Goal: Task Accomplishment & Management: Use online tool/utility

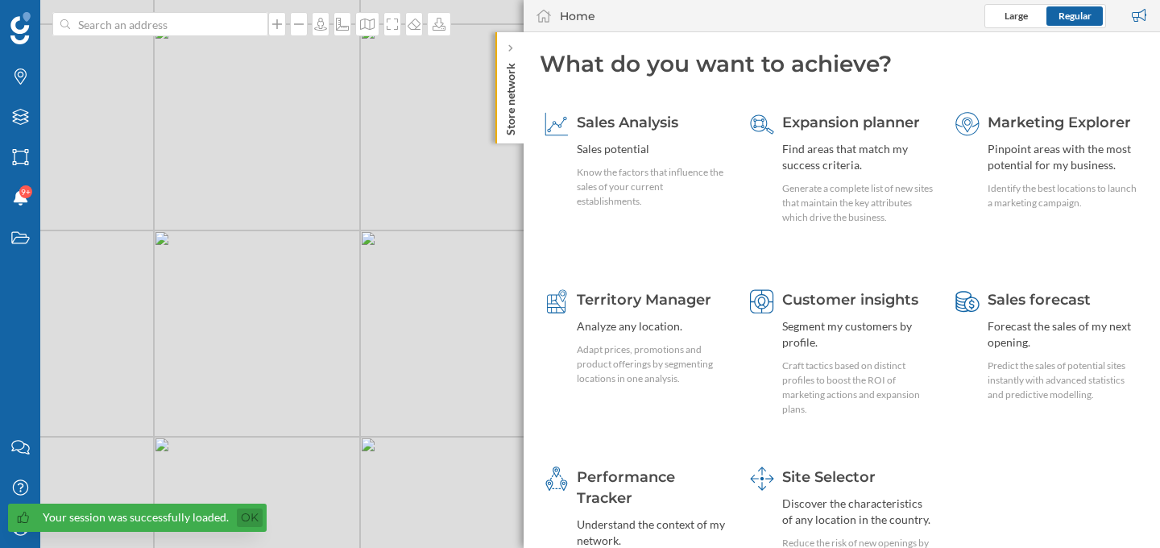
click at [254, 523] on link "Ok" at bounding box center [250, 517] width 26 height 19
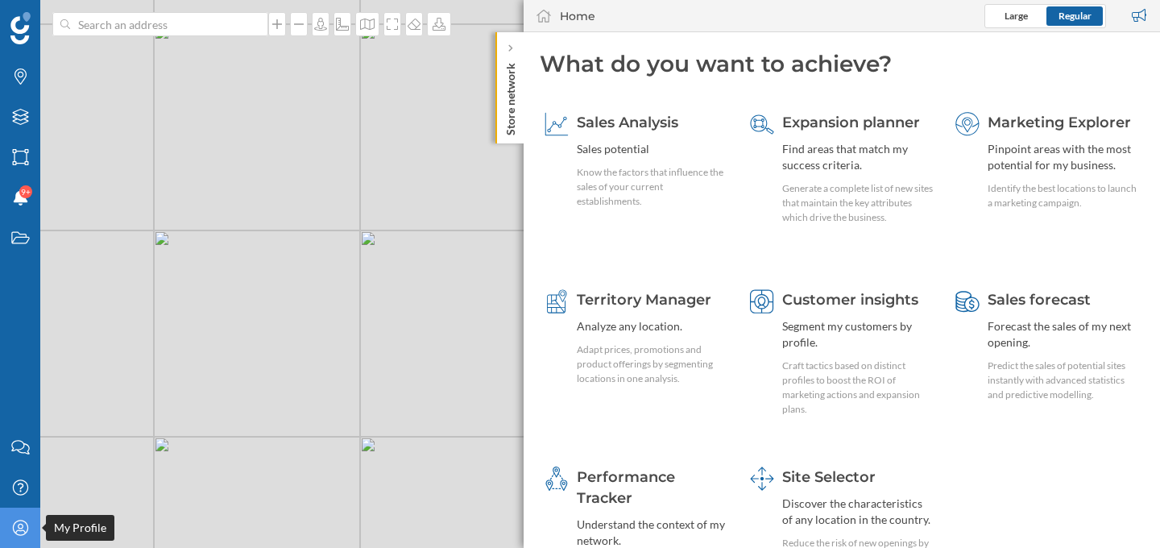
click at [28, 532] on icon "My Profile" at bounding box center [20, 528] width 20 height 16
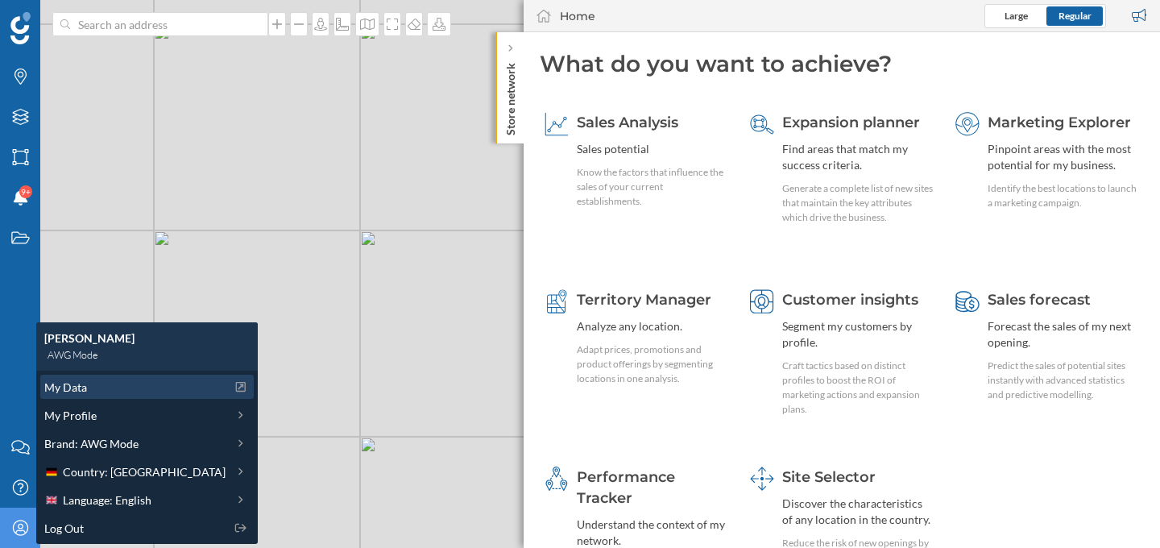
click at [106, 387] on div "My Data" at bounding box center [134, 387] width 181 height 17
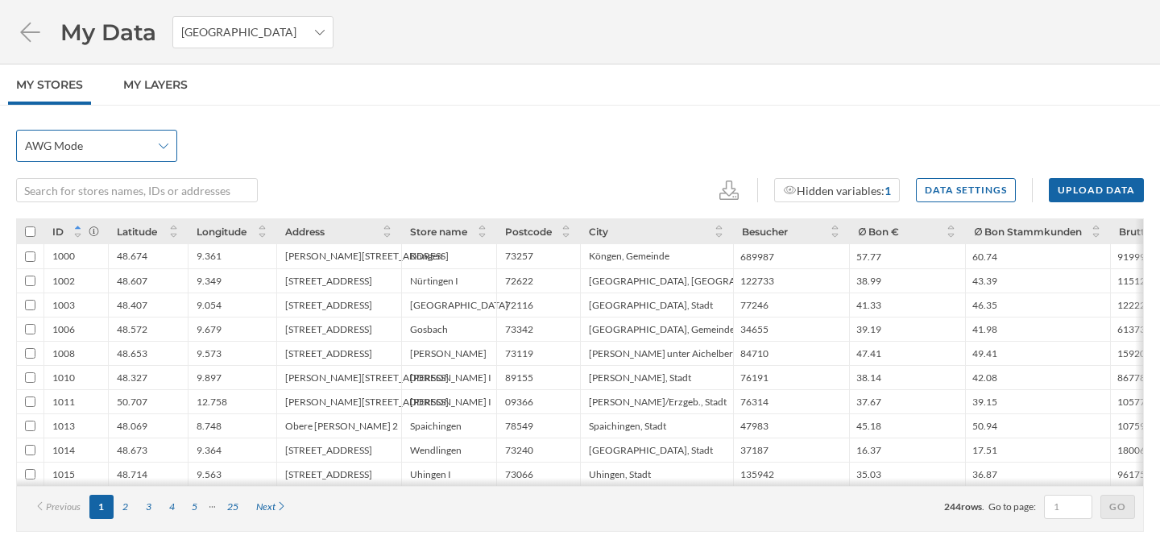
click at [158, 150] on div "AWG Mode" at bounding box center [96, 146] width 161 height 32
click at [139, 188] on div "AWG Mode" at bounding box center [96, 183] width 142 height 17
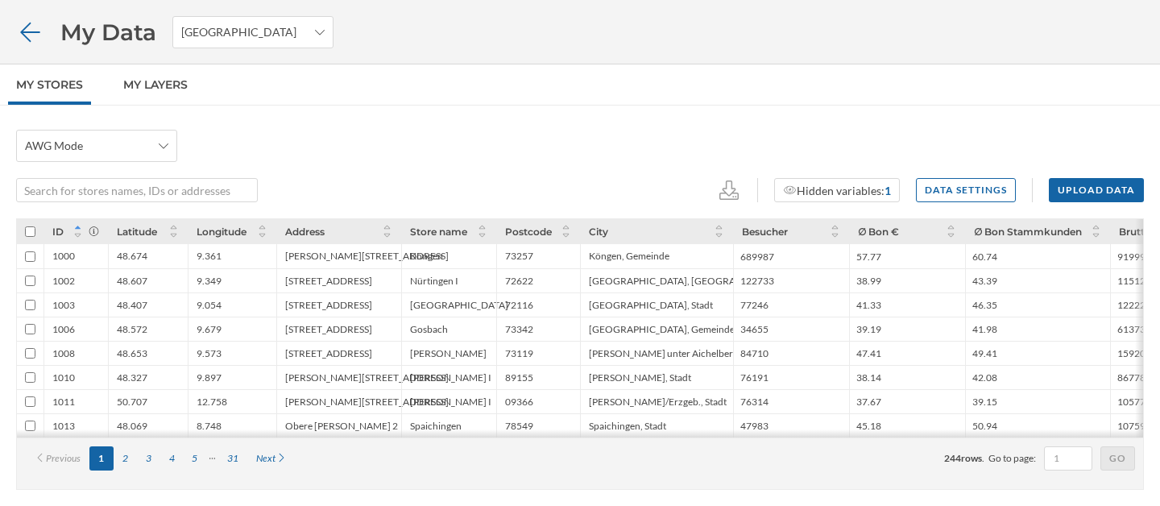
click at [35, 31] on icon at bounding box center [29, 31] width 19 height 19
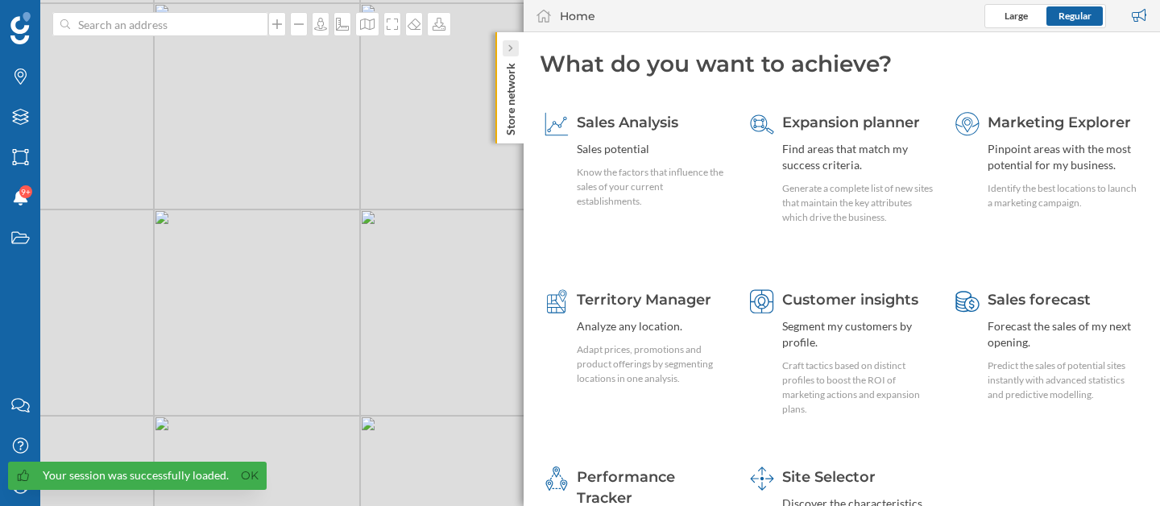
click at [512, 50] on icon at bounding box center [509, 48] width 5 height 8
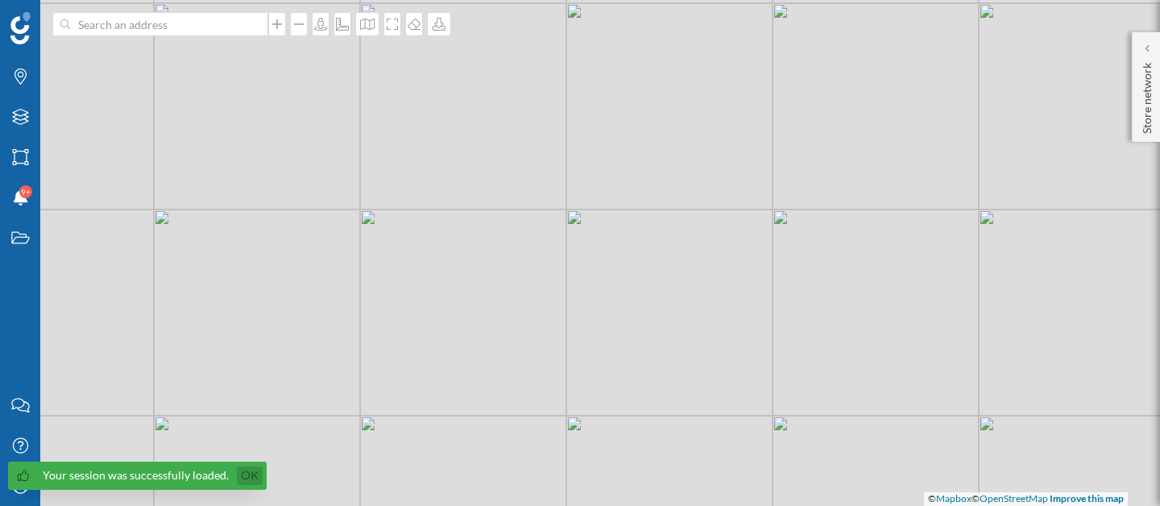
click at [248, 480] on link "Ok" at bounding box center [250, 475] width 26 height 19
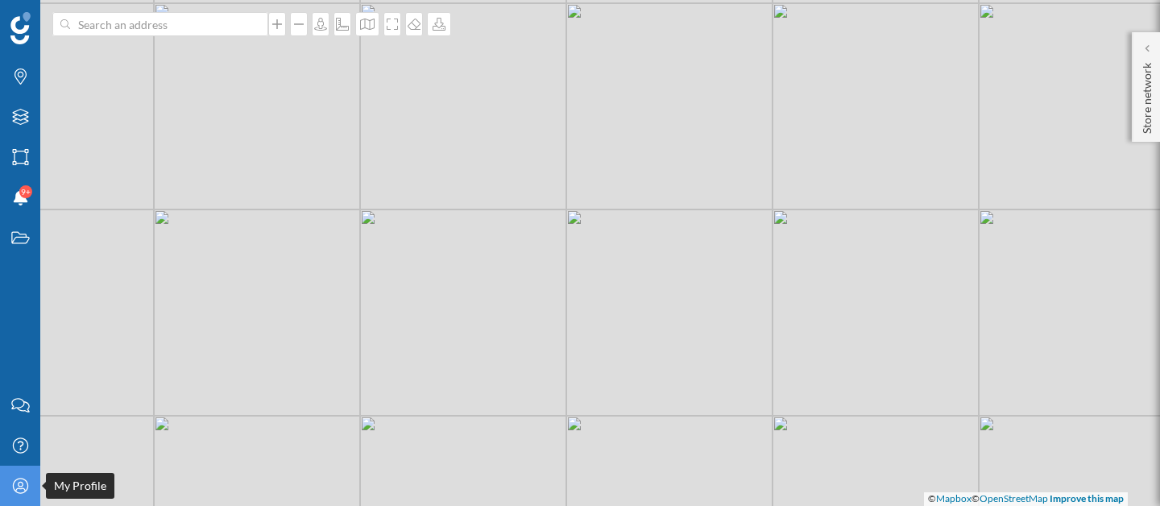
click at [19, 494] on div "My Profile" at bounding box center [20, 486] width 40 height 40
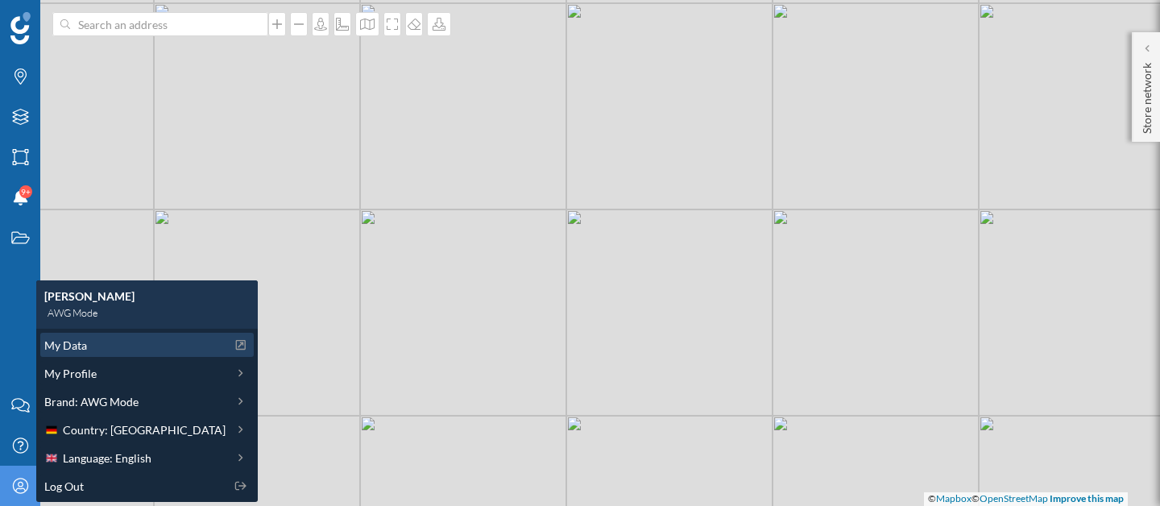
click at [71, 356] on div "My Data" at bounding box center [146, 345] width 213 height 24
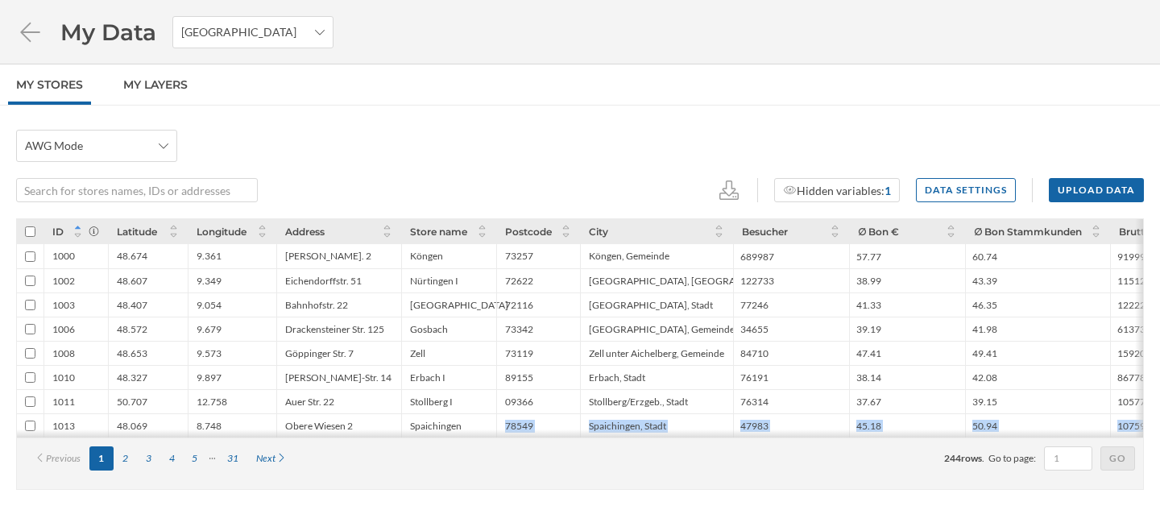
drag, startPoint x: 382, startPoint y: 441, endPoint x: 420, endPoint y: 441, distance: 38.7
click at [420, 441] on div "ID Latitude Longitude Address Store name Postcode City Besucher ∅ Bon € ∅ Bon S…" at bounding box center [580, 353] width 1128 height 271
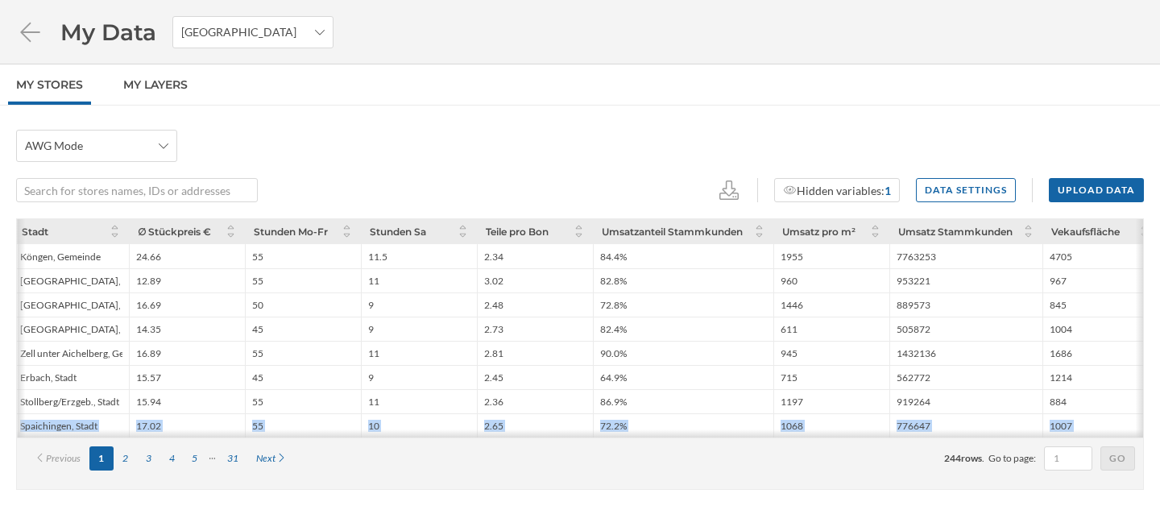
scroll to position [0, 2062]
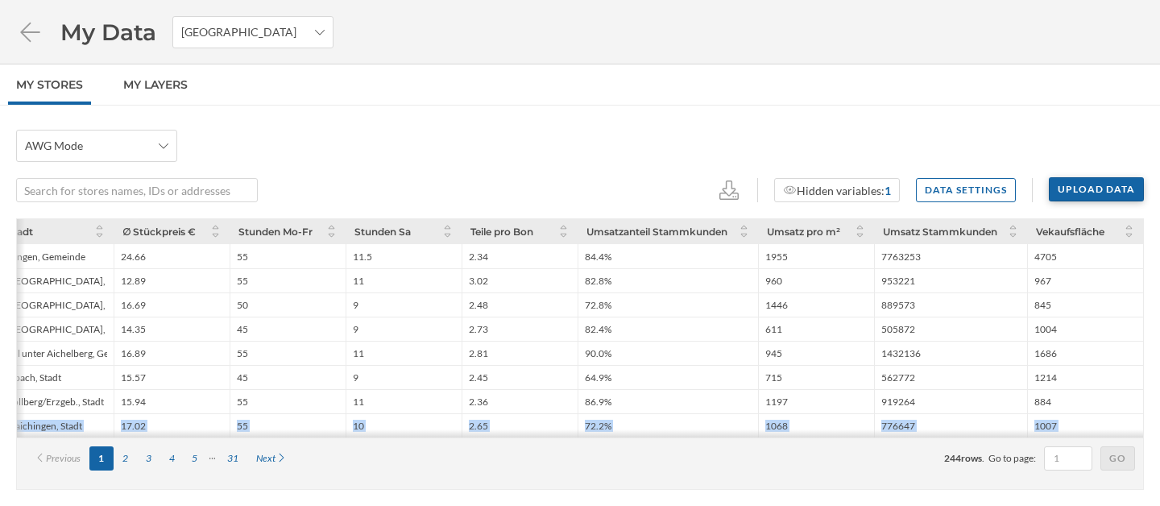
click at [1065, 201] on div "Upload data" at bounding box center [1096, 189] width 93 height 24
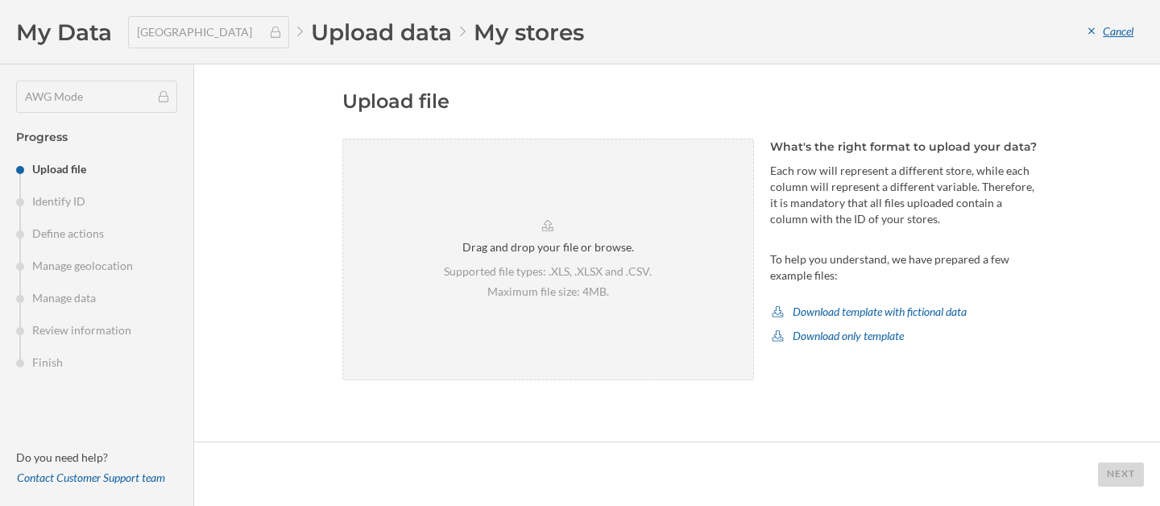
click at [1114, 37] on div "Cancel" at bounding box center [1111, 32] width 66 height 24
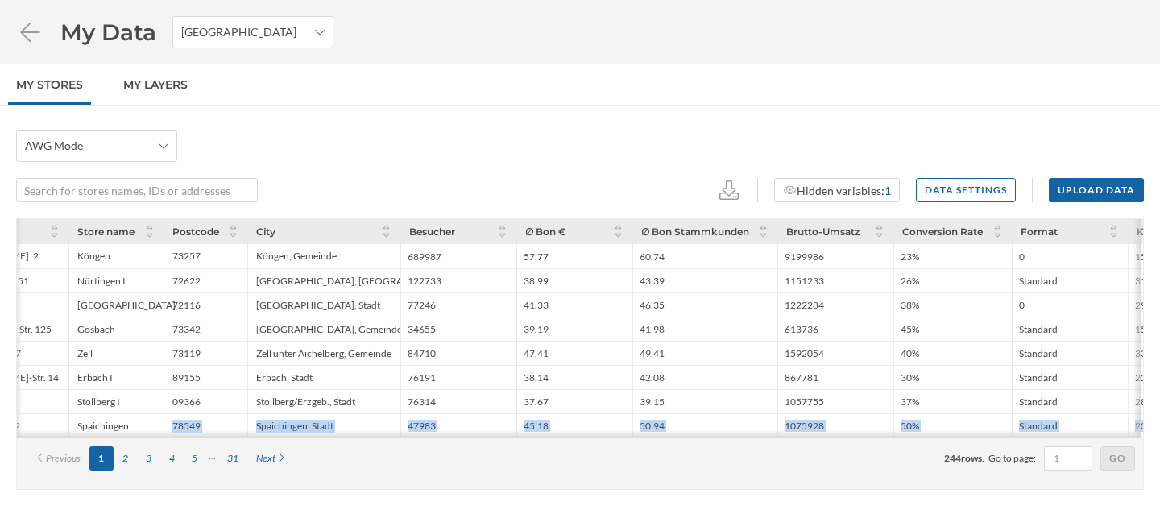
scroll to position [0, 0]
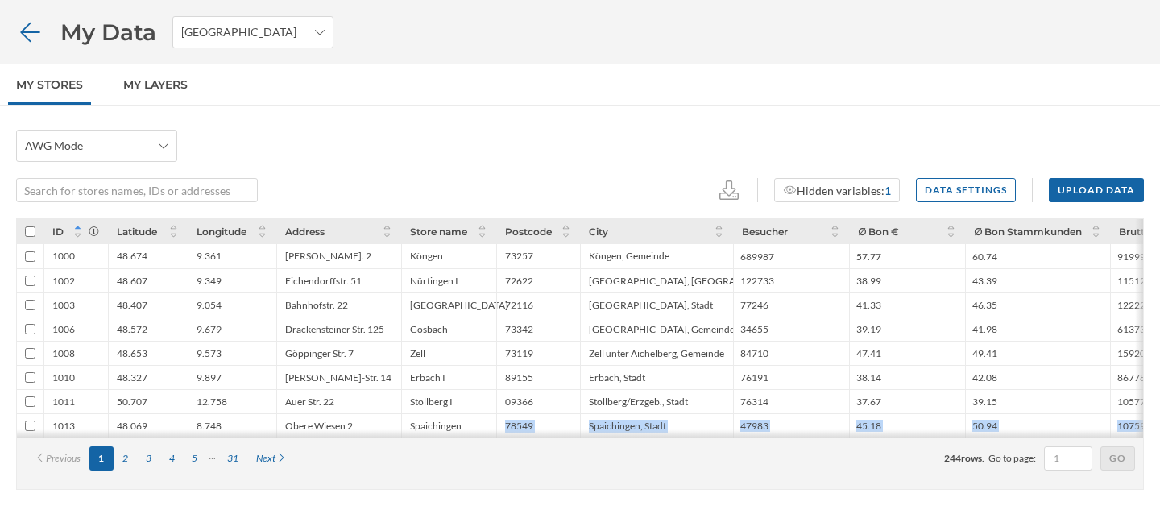
click at [27, 31] on icon at bounding box center [29, 31] width 19 height 19
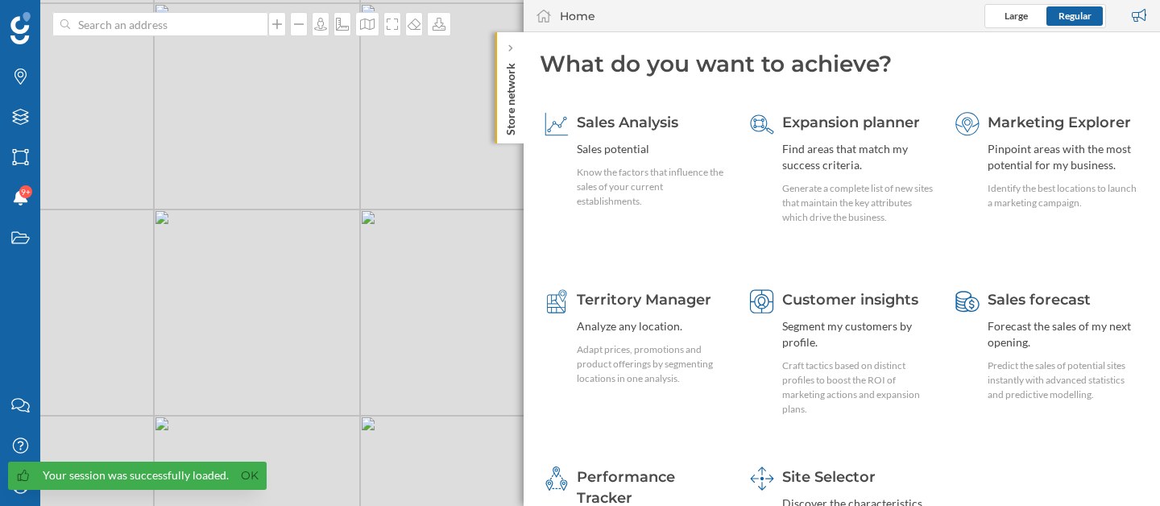
click at [710, 20] on div "Home Large Regular" at bounding box center [842, 16] width 636 height 32
click at [514, 48] on div at bounding box center [511, 48] width 16 height 16
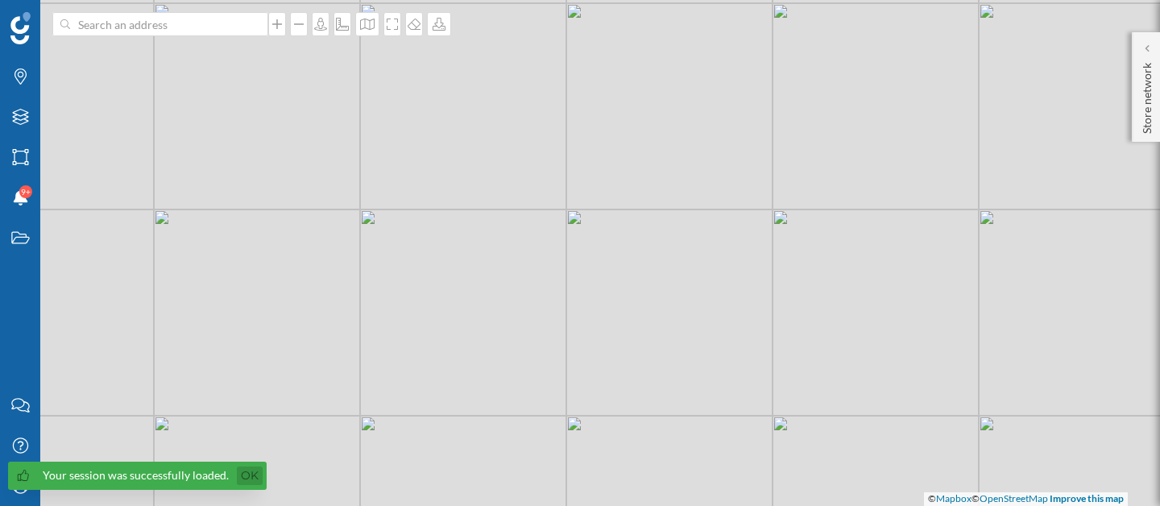
click at [243, 475] on link "Ok" at bounding box center [250, 475] width 26 height 19
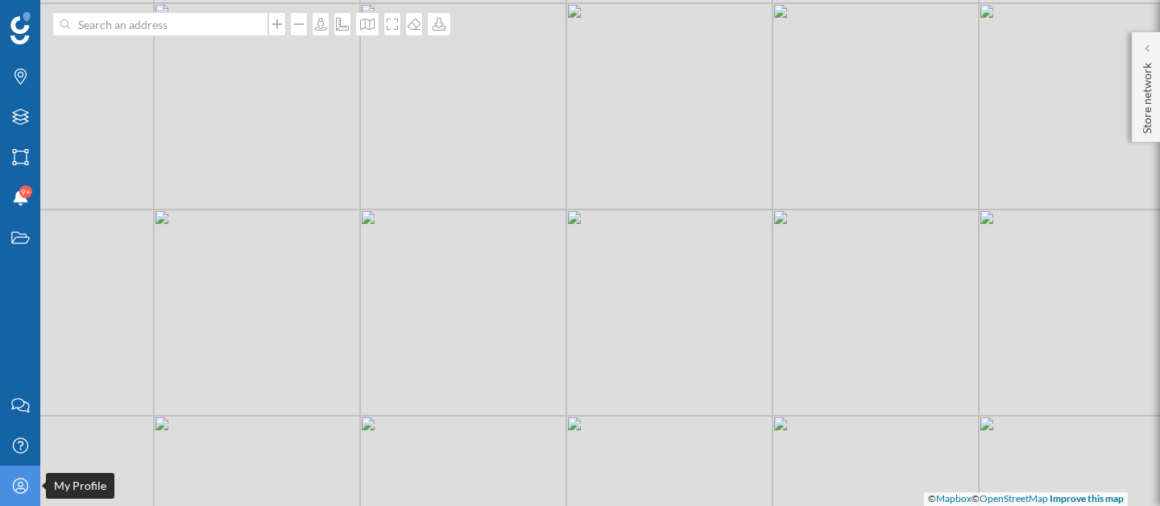
click at [14, 485] on icon "My Profile" at bounding box center [20, 486] width 20 height 16
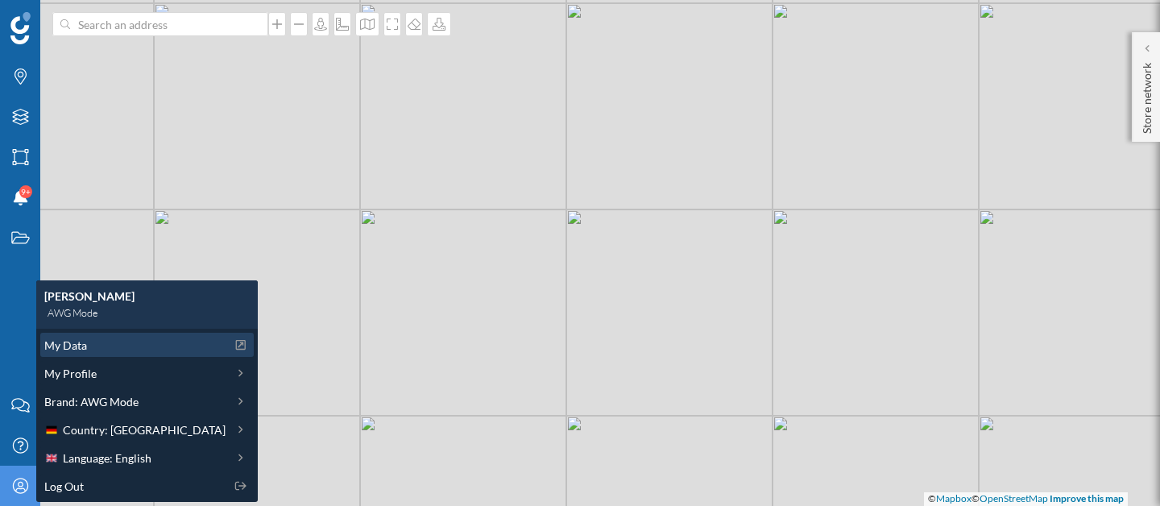
click at [75, 346] on span "My Data" at bounding box center [65, 345] width 43 height 17
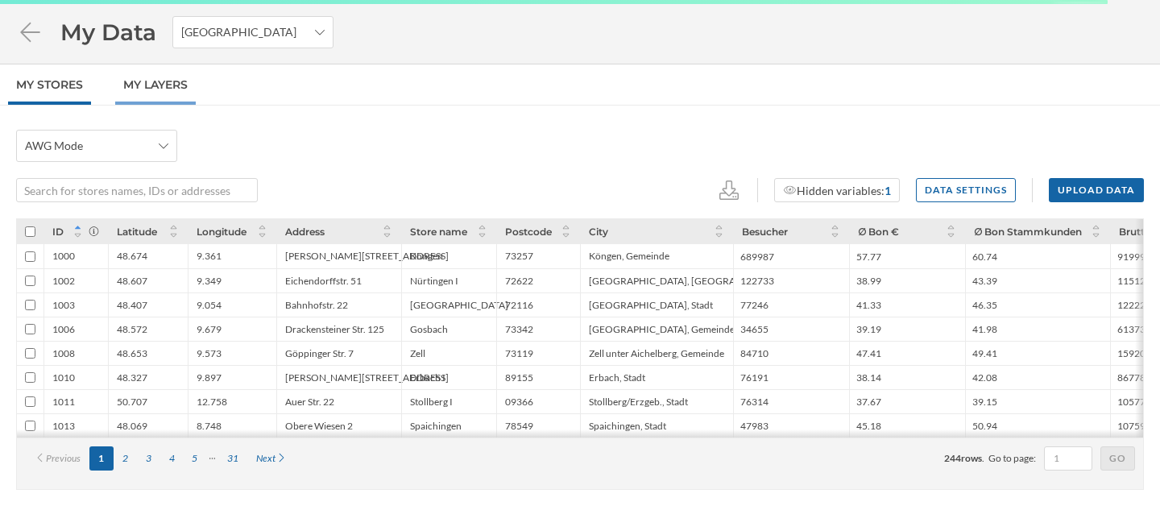
click at [149, 93] on link "My Layers" at bounding box center [155, 84] width 81 height 40
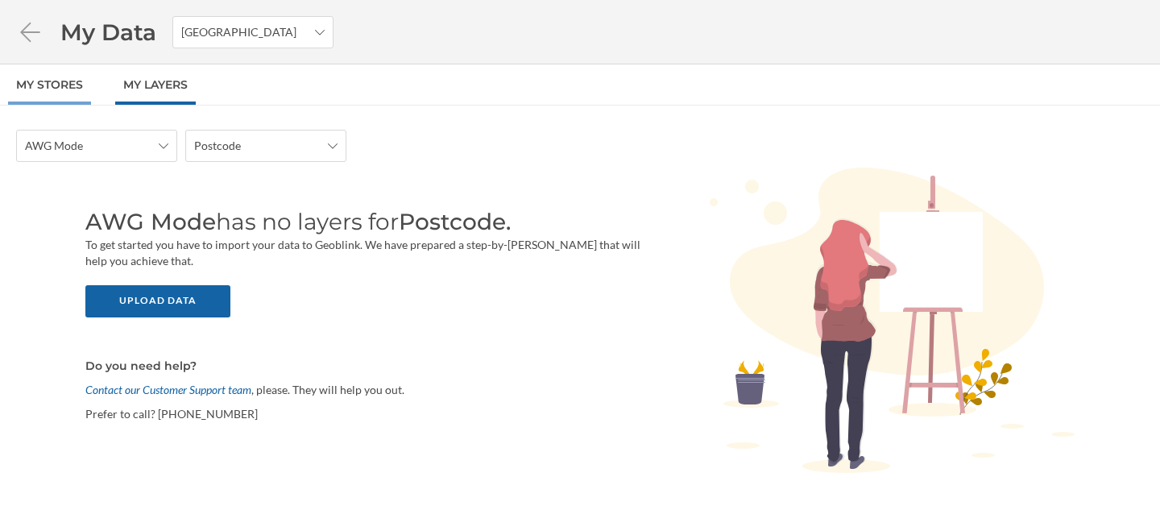
click at [68, 79] on link "My Stores" at bounding box center [49, 84] width 83 height 40
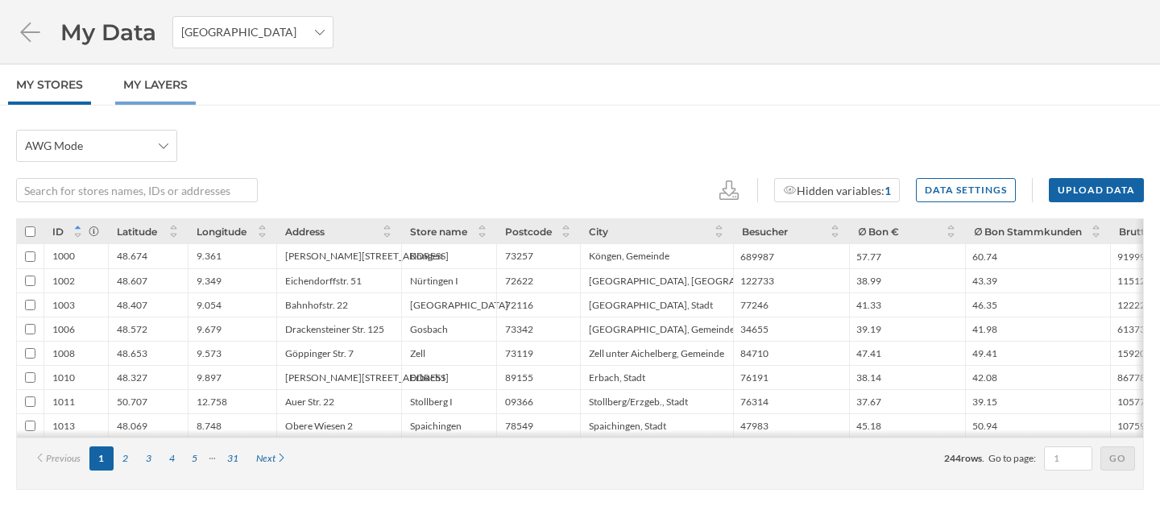
click at [140, 80] on link "My Layers" at bounding box center [155, 84] width 81 height 40
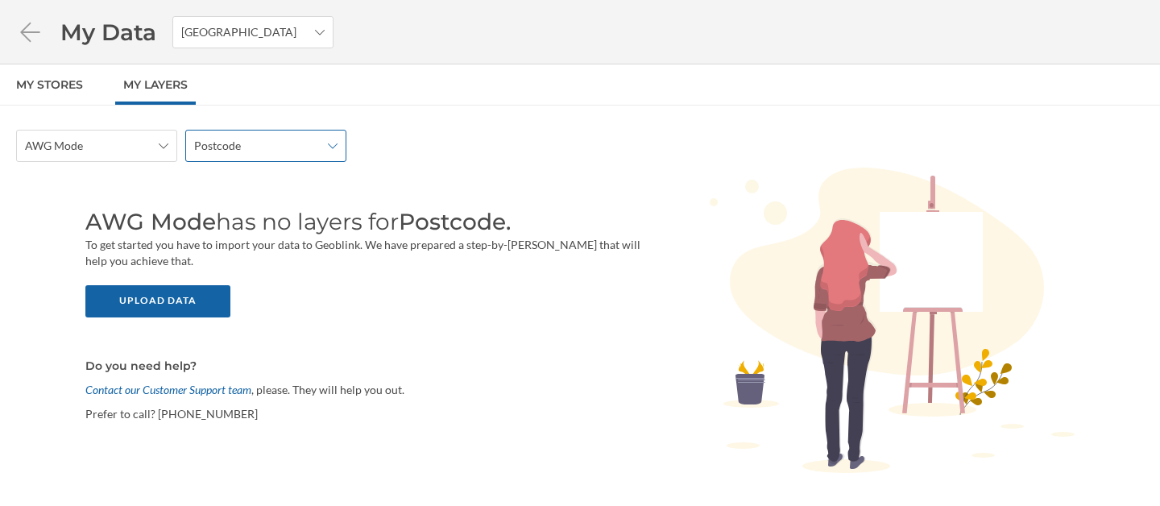
click at [208, 142] on span "Postcode" at bounding box center [217, 146] width 47 height 16
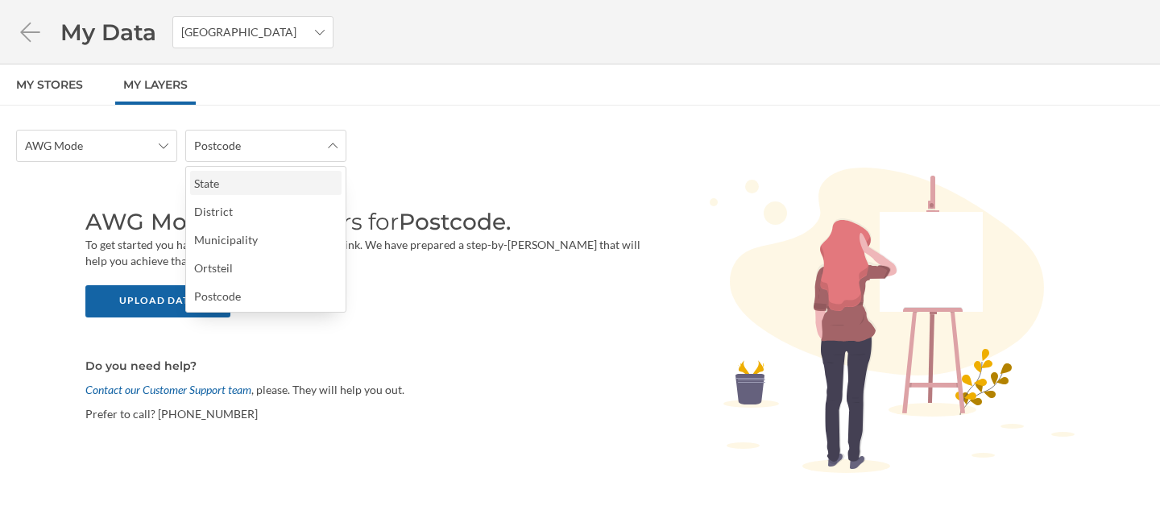
click at [237, 179] on div "State" at bounding box center [265, 183] width 142 height 17
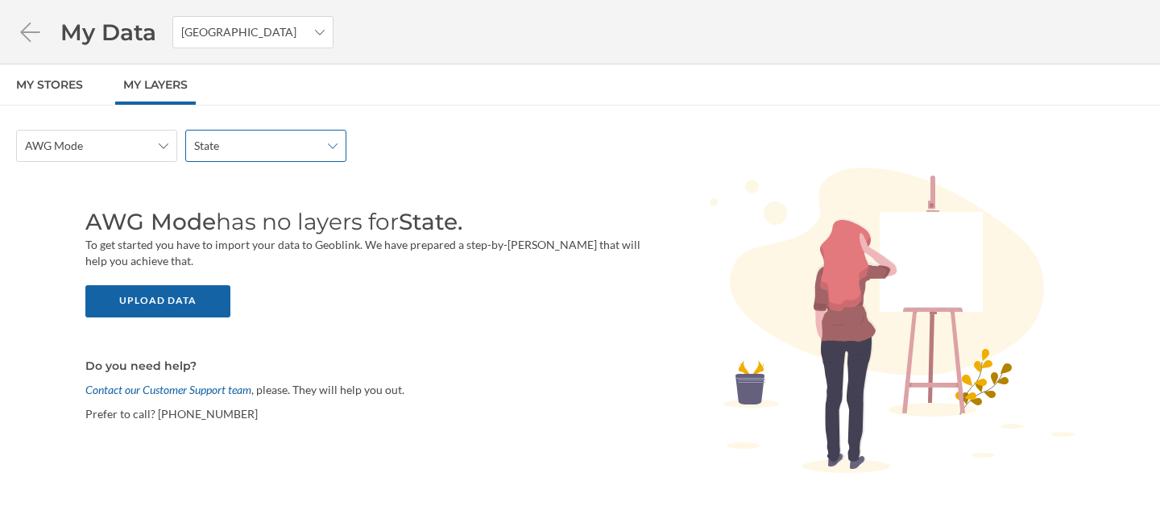
click at [254, 143] on span "State" at bounding box center [257, 146] width 126 height 16
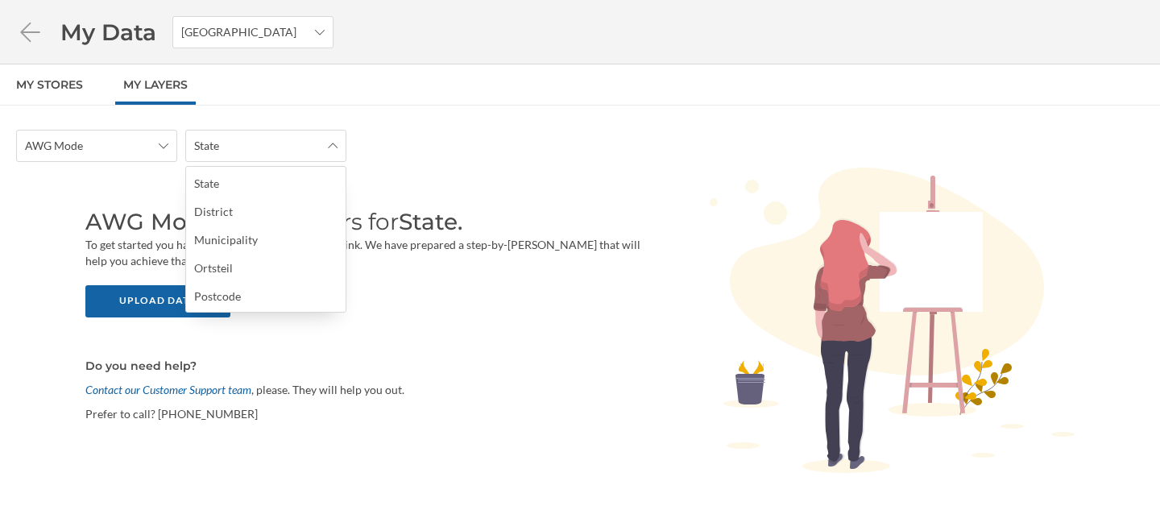
click at [149, 184] on div "AWG Mode has no layers for State. To get started you have to import your data t…" at bounding box center [580, 322] width 1128 height 288
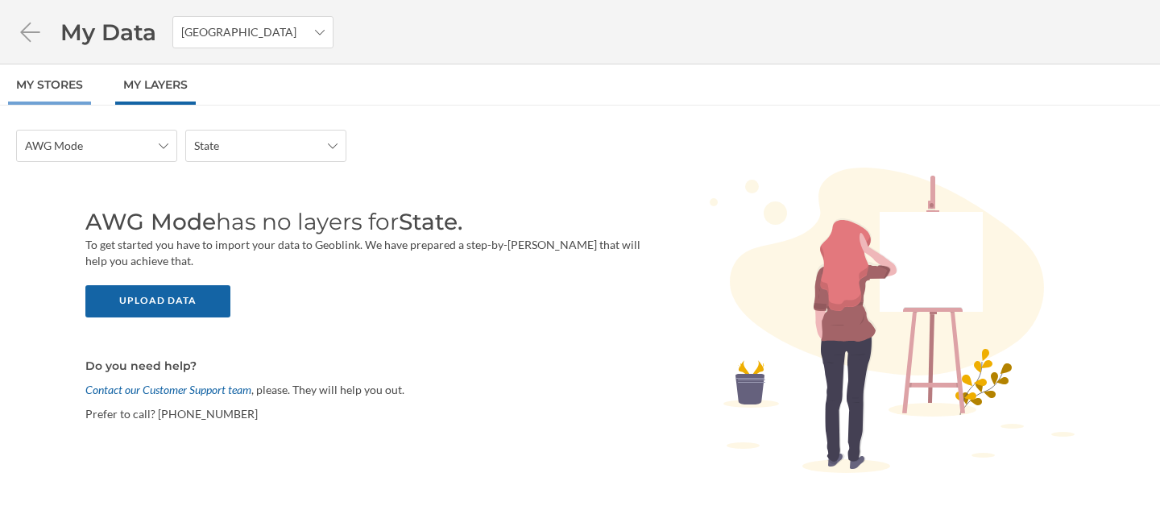
click at [48, 84] on link "My Stores" at bounding box center [49, 84] width 83 height 40
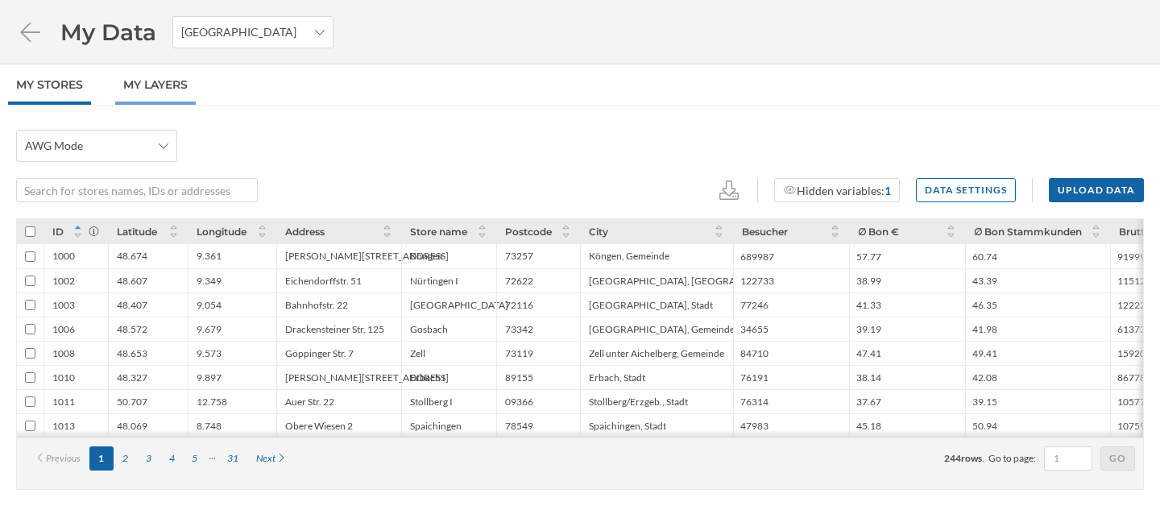
click at [139, 94] on link "My Layers" at bounding box center [155, 84] width 81 height 40
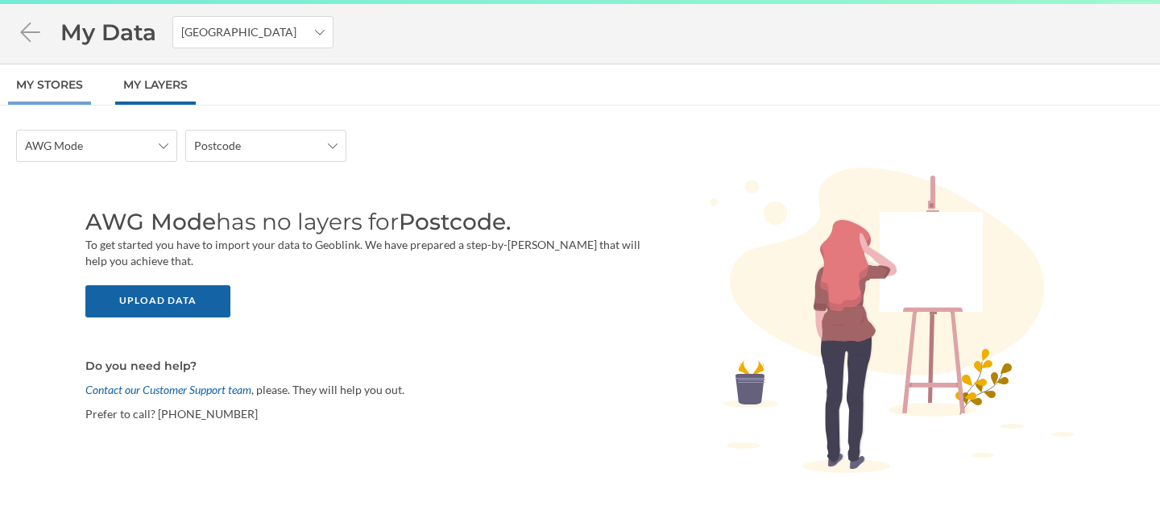
click at [90, 89] on link "My Stores" at bounding box center [49, 84] width 83 height 40
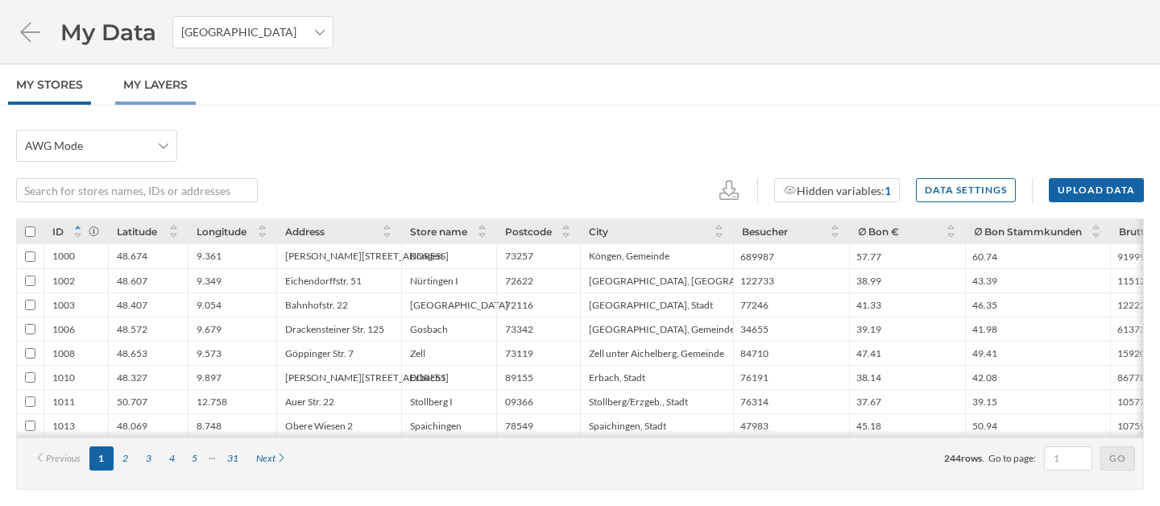
click at [153, 89] on link "My Layers" at bounding box center [155, 84] width 81 height 40
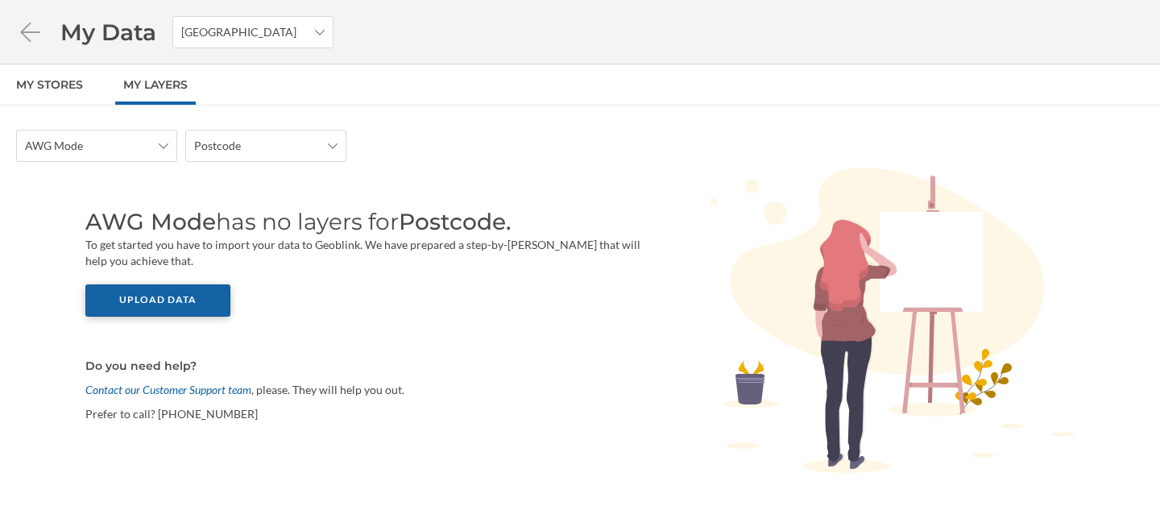
click at [159, 298] on div "Upload data" at bounding box center [157, 300] width 145 height 32
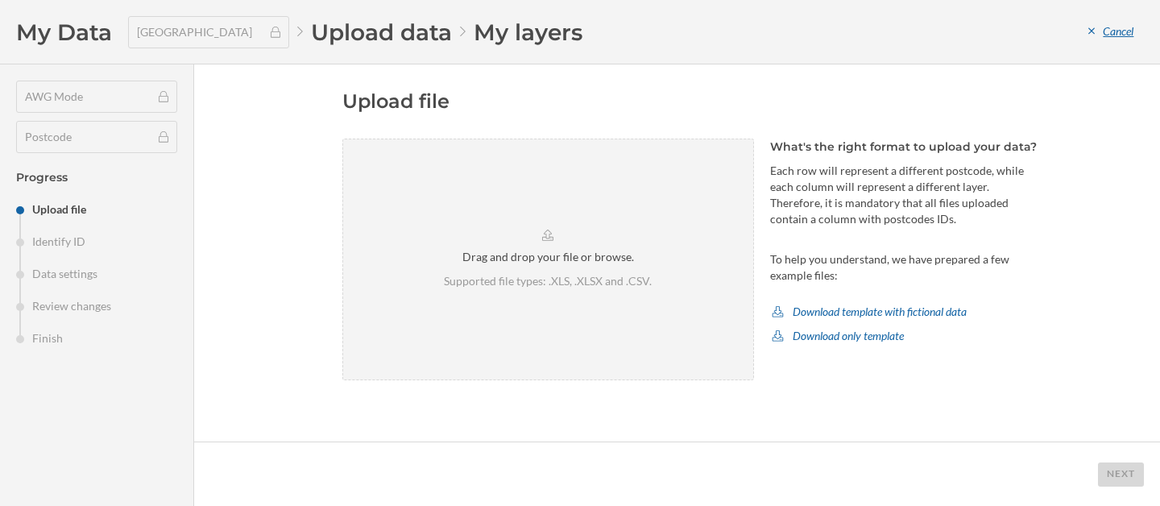
click at [1122, 33] on div "Cancel" at bounding box center [1111, 32] width 66 height 24
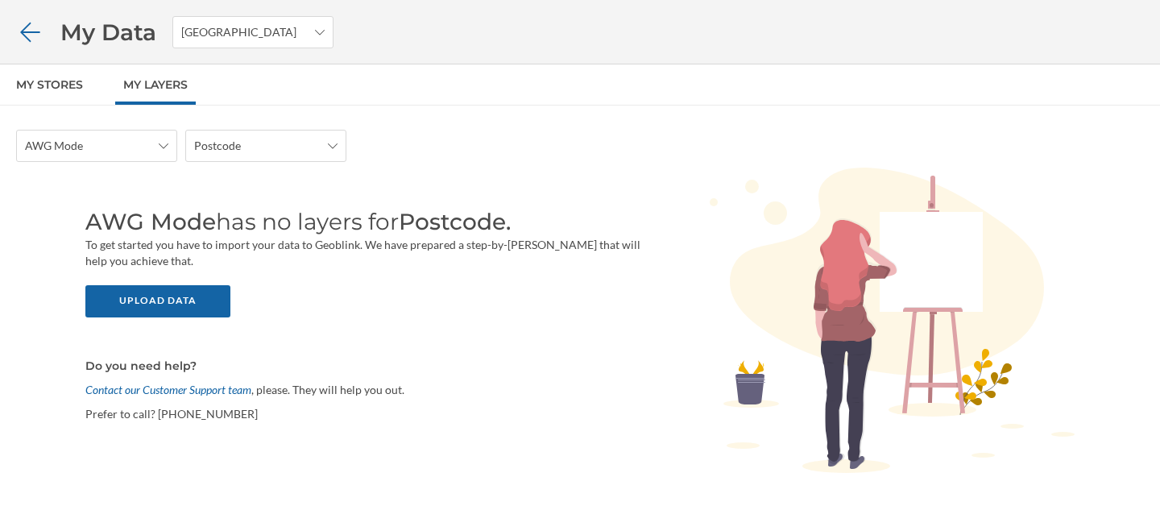
click at [31, 38] on icon at bounding box center [30, 32] width 28 height 23
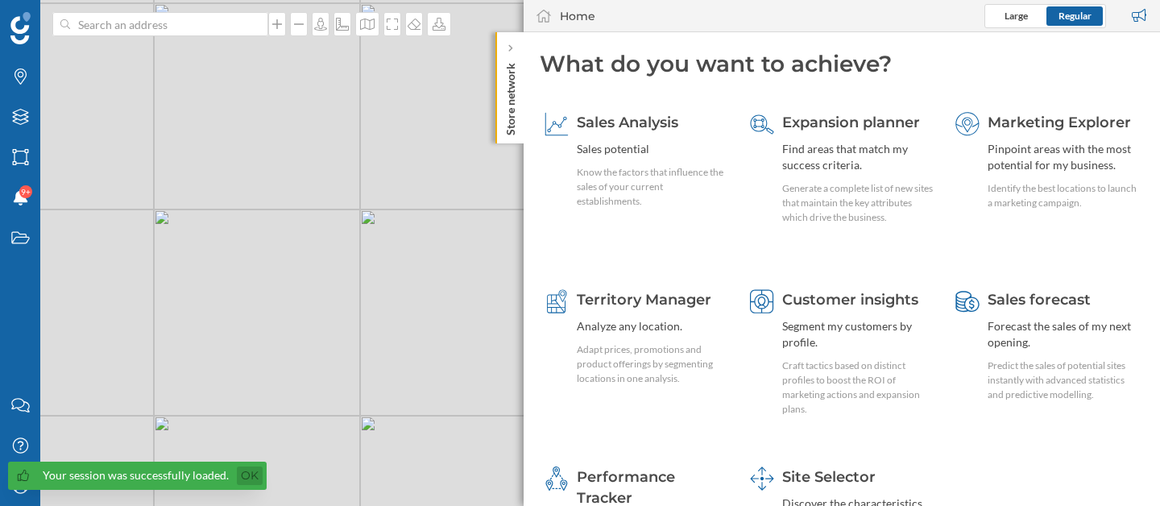
click at [243, 471] on link "Ok" at bounding box center [250, 475] width 26 height 19
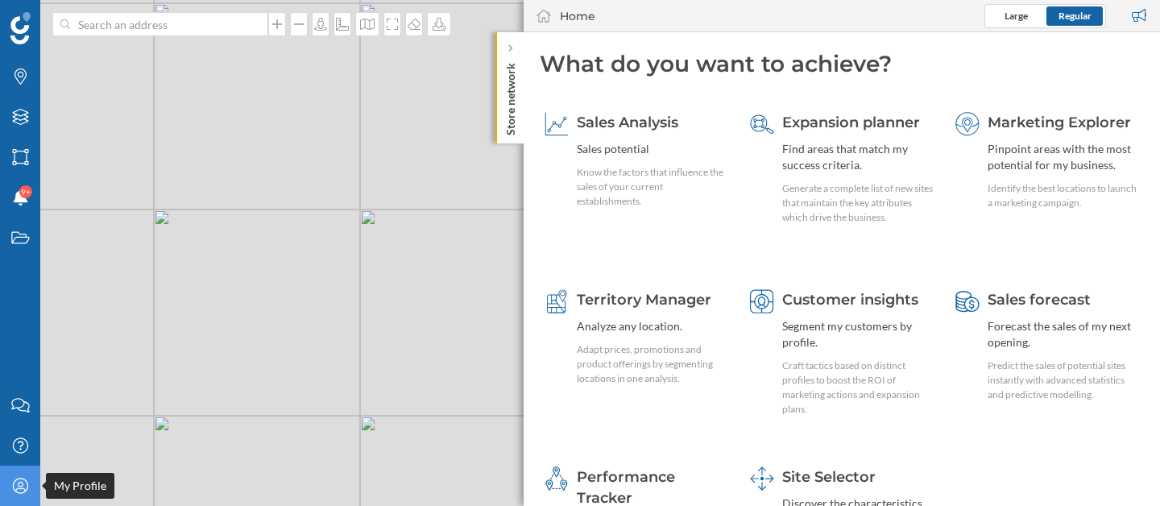
click at [28, 486] on icon "My Profile" at bounding box center [20, 486] width 20 height 16
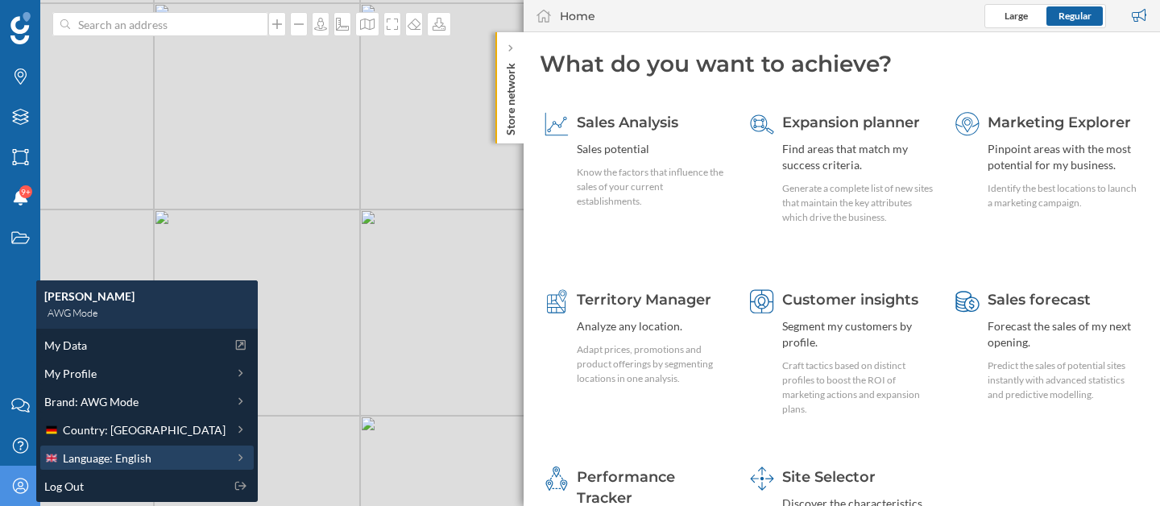
click at [129, 452] on span "Language: English" at bounding box center [107, 457] width 89 height 17
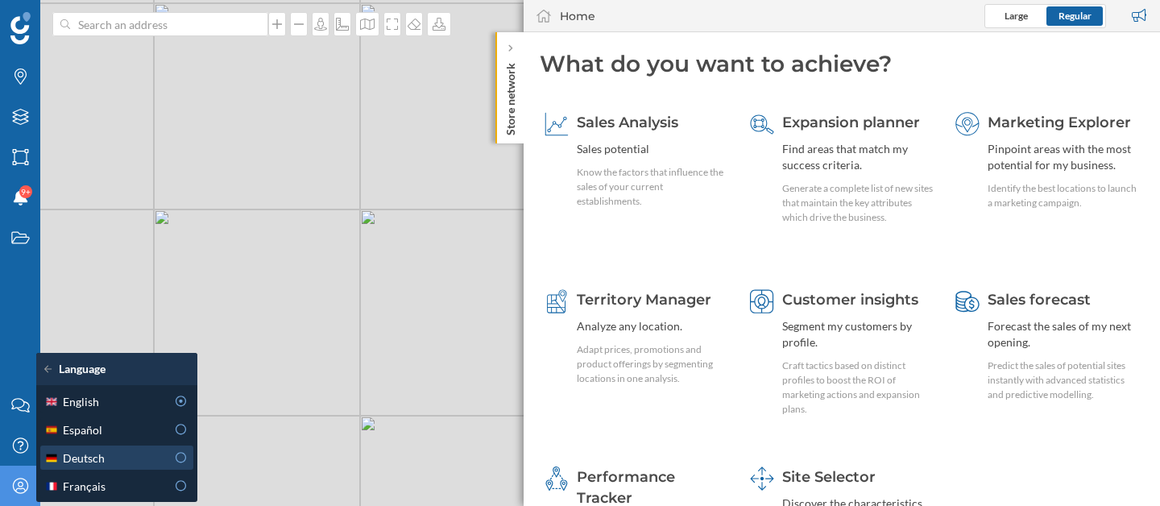
click at [175, 458] on icon at bounding box center [180, 457] width 11 height 11
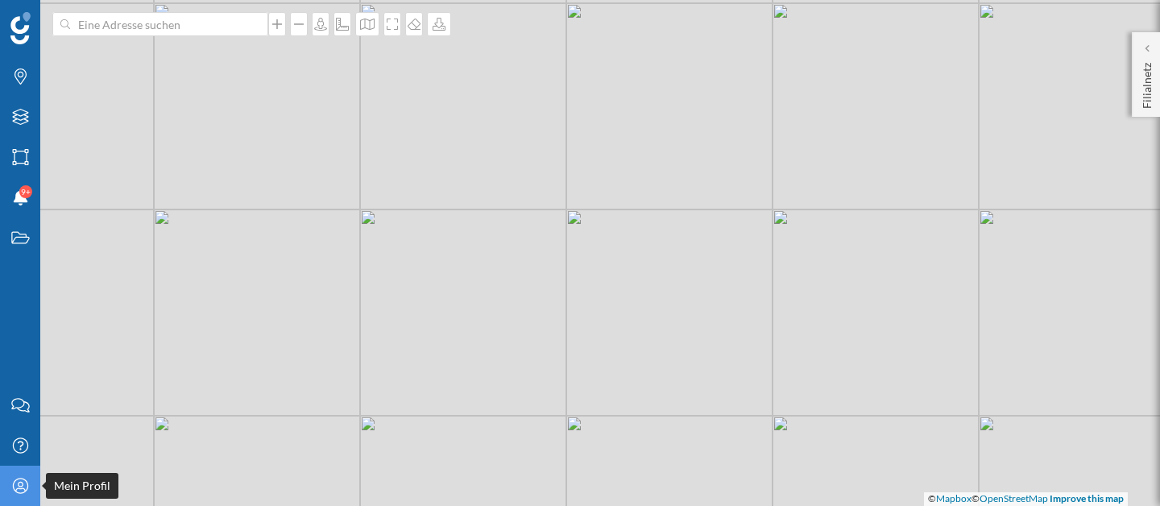
click at [22, 494] on div "Mein Profil" at bounding box center [20, 486] width 40 height 40
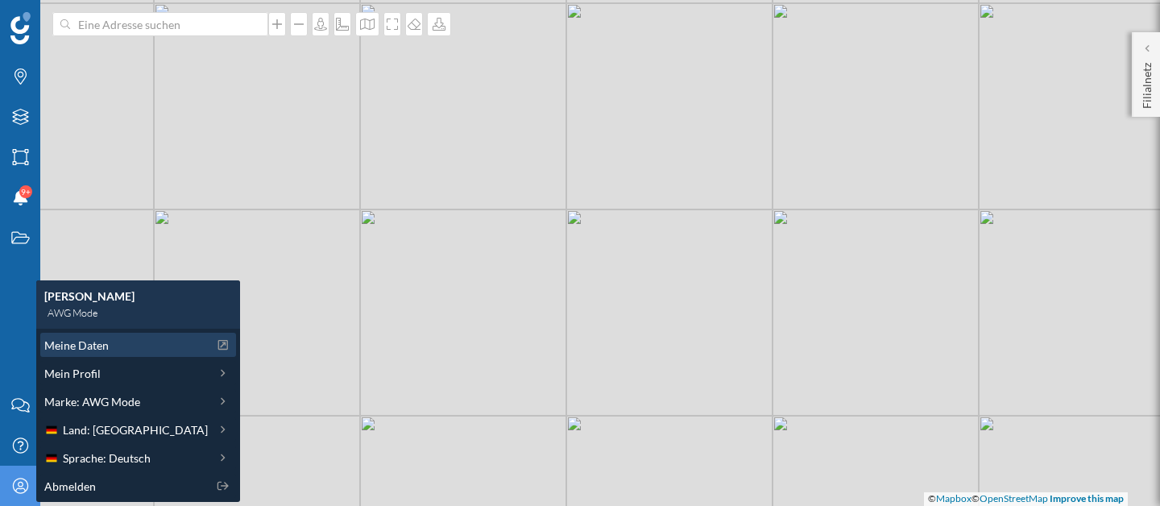
click at [114, 337] on div "Meine Daten" at bounding box center [126, 345] width 164 height 17
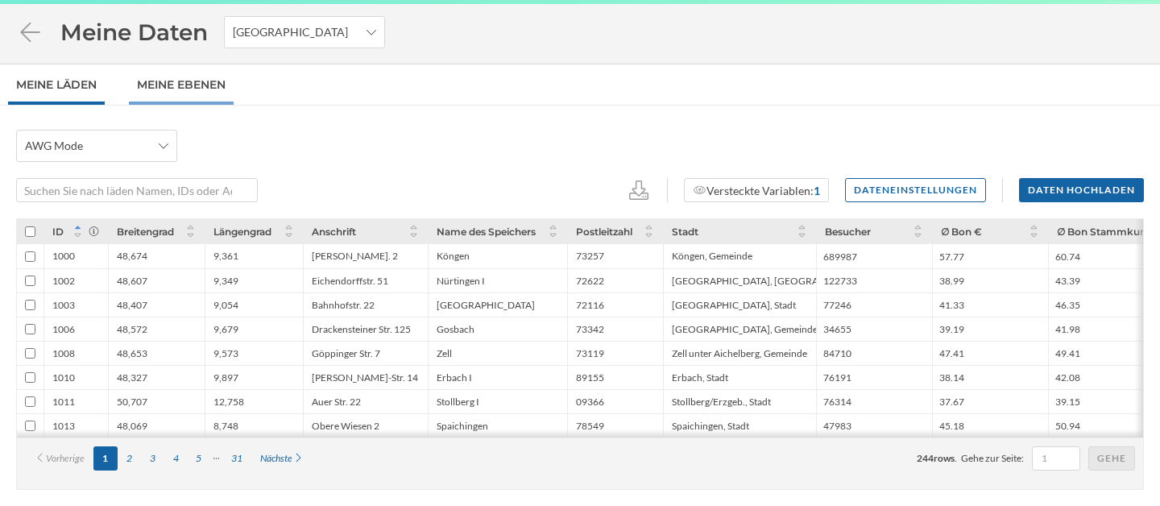
click at [231, 77] on link "Meine Ebenen" at bounding box center [181, 84] width 105 height 40
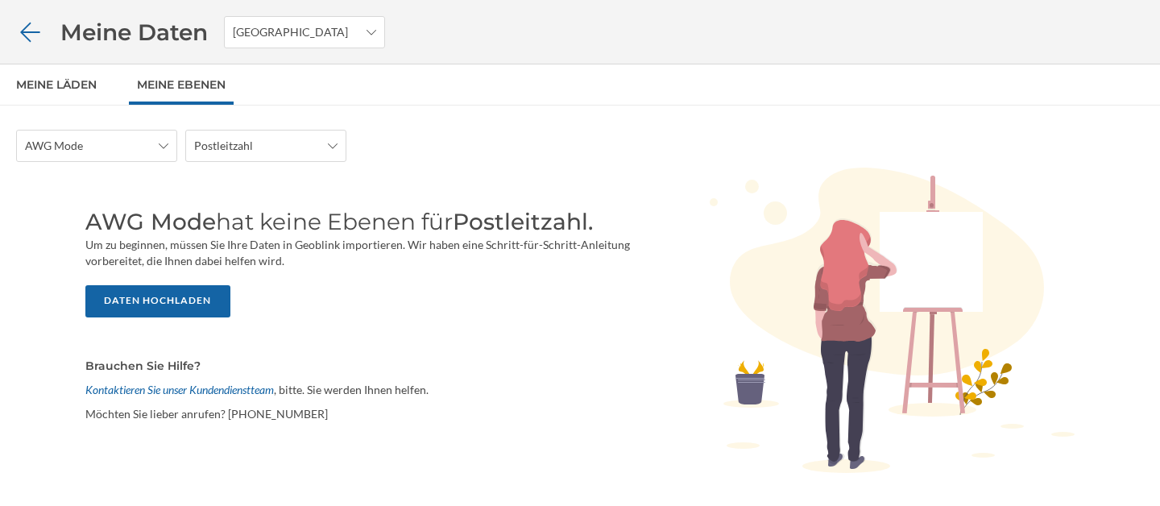
click at [26, 31] on icon at bounding box center [29, 31] width 19 height 19
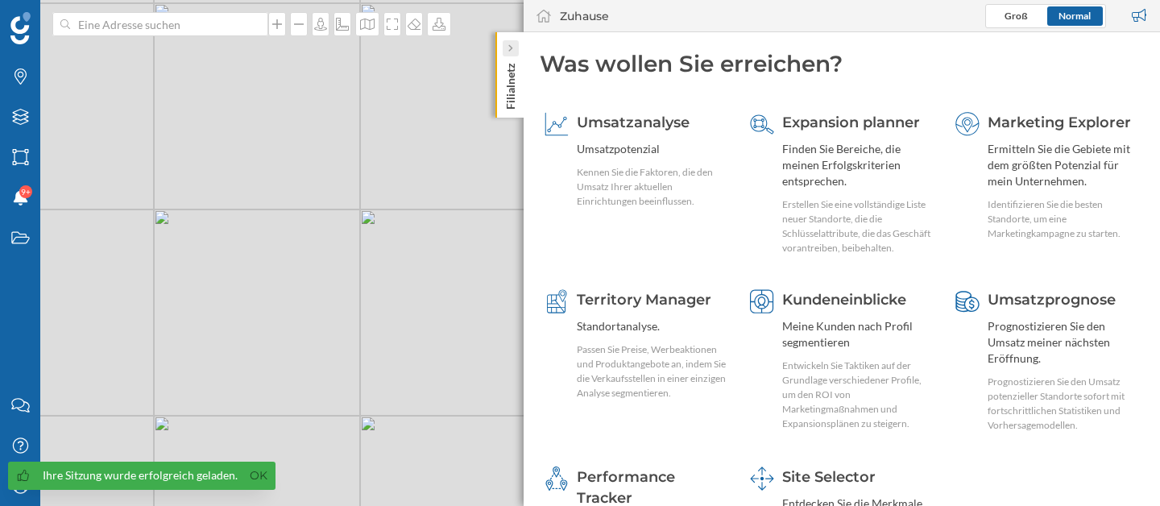
click at [516, 48] on div at bounding box center [511, 48] width 16 height 16
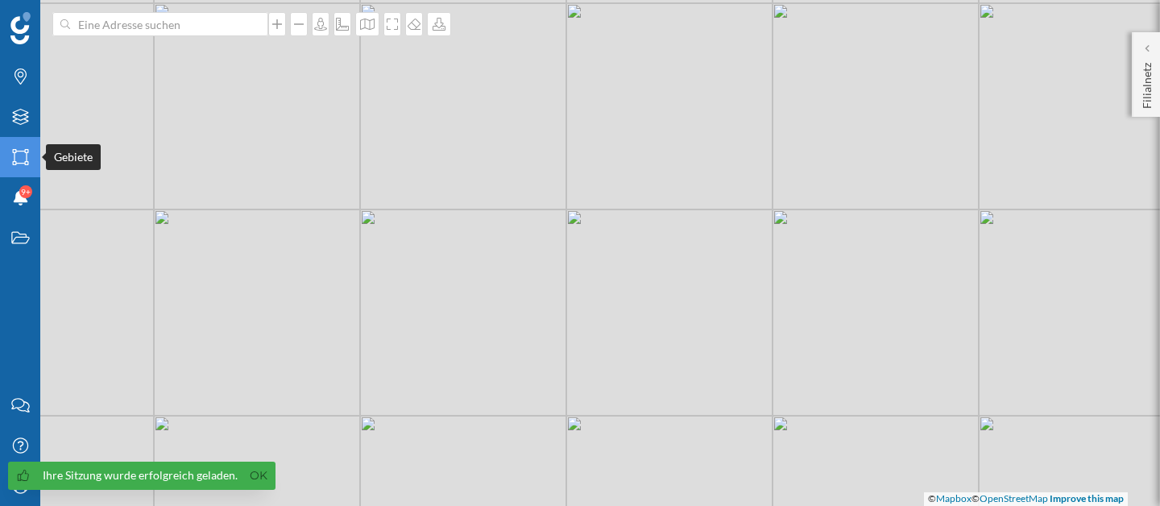
click at [22, 159] on icon "Gebiete" at bounding box center [20, 157] width 20 height 16
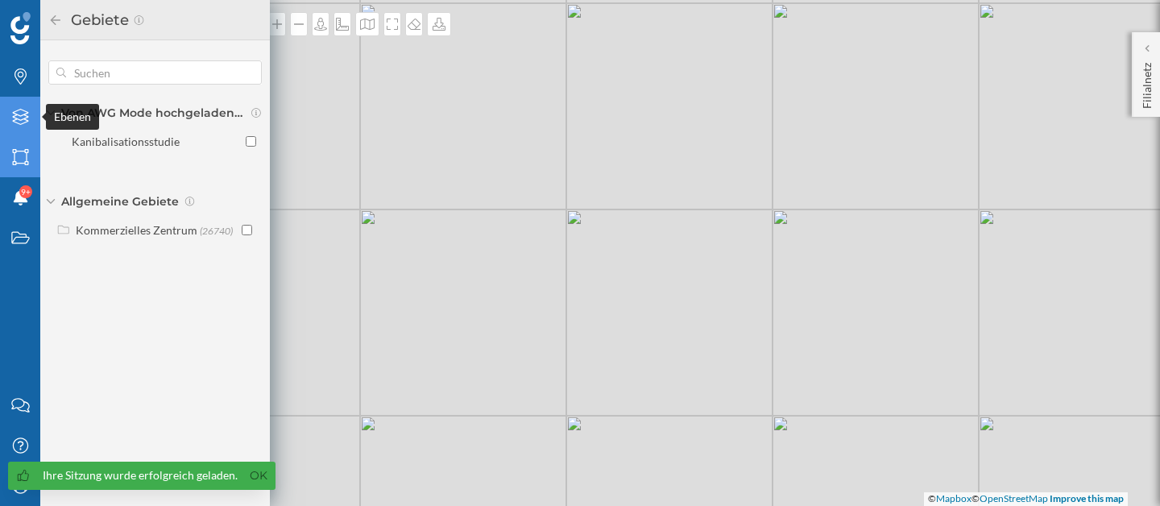
click at [23, 113] on icon "Ebenen" at bounding box center [20, 117] width 20 height 16
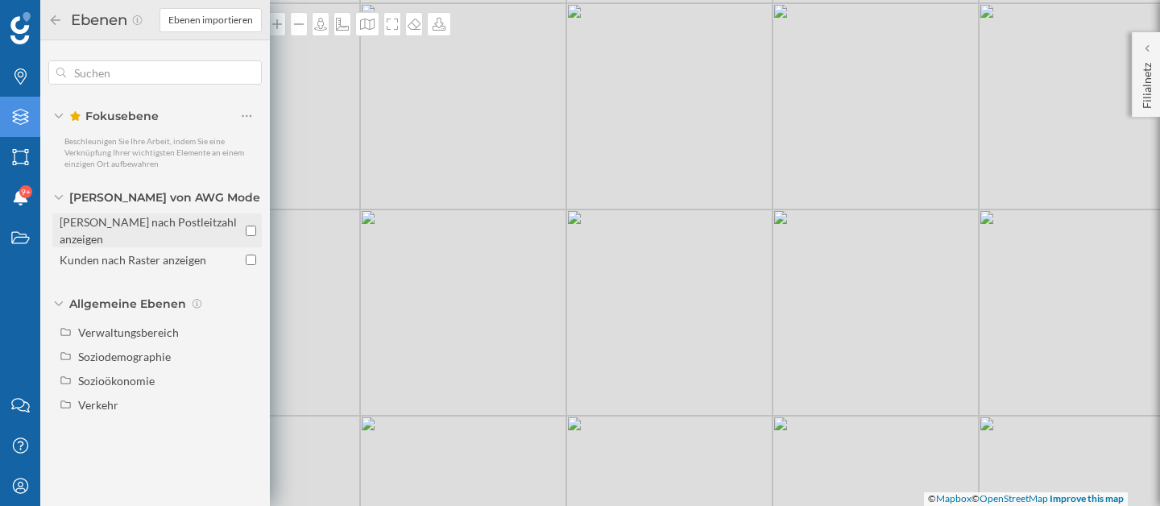
click at [151, 223] on div "Kunden nach Postleitzahl anzeigen" at bounding box center [148, 230] width 177 height 31
click at [246, 226] on input "Kunden nach Postleitzahl anzeigen" at bounding box center [251, 231] width 10 height 10
checkbox input "true"
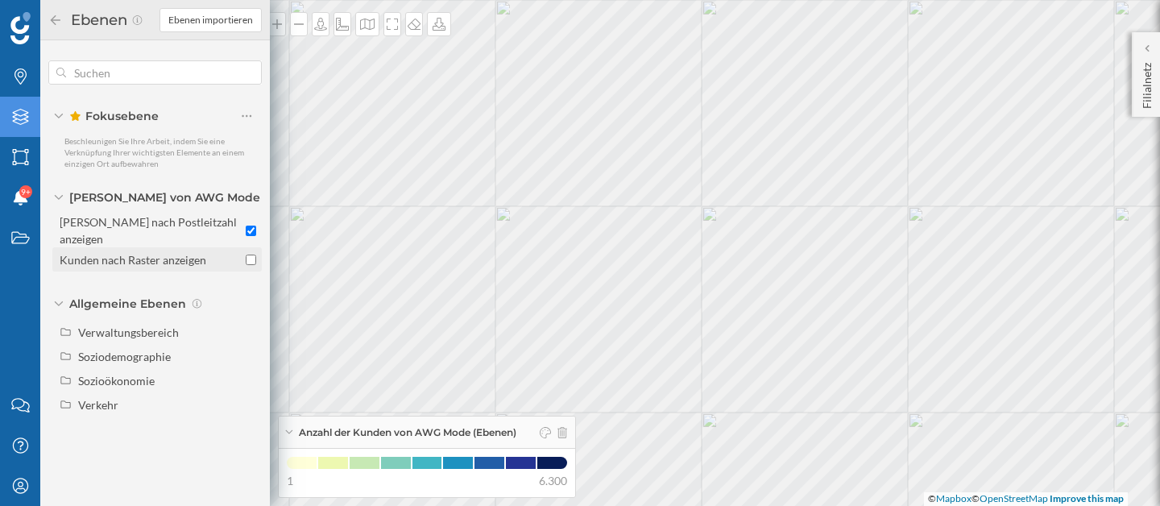
click at [202, 253] on div "Kunden nach Raster anzeigen" at bounding box center [133, 260] width 147 height 14
click at [246, 255] on input "Kunden nach Raster anzeigen" at bounding box center [251, 260] width 10 height 10
checkbox input "true"
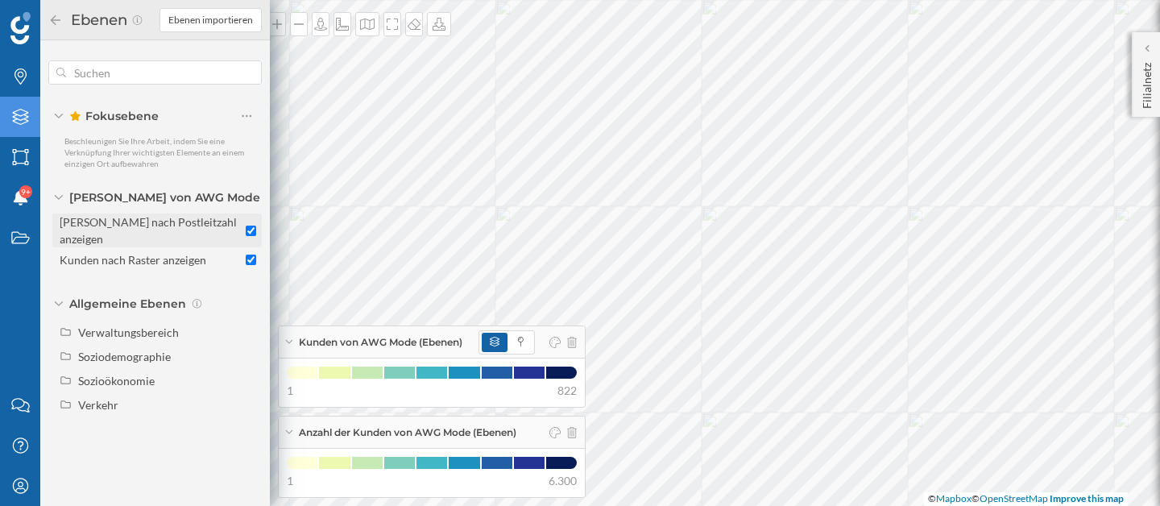
click at [255, 226] on input "Kunden nach Postleitzahl anzeigen" at bounding box center [251, 231] width 10 height 10
checkbox input "false"
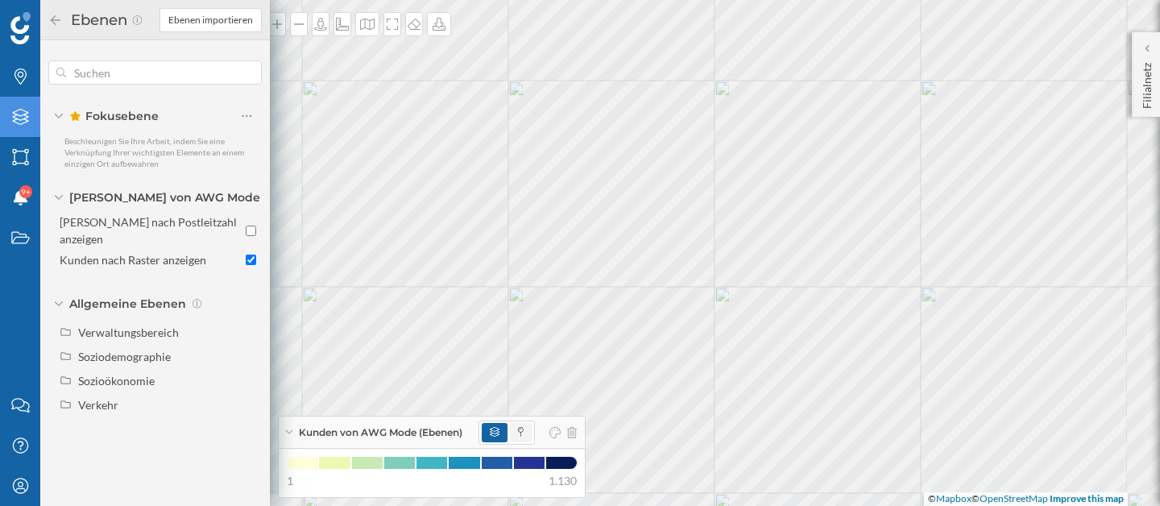
click at [522, 441] on span at bounding box center [521, 432] width 22 height 19
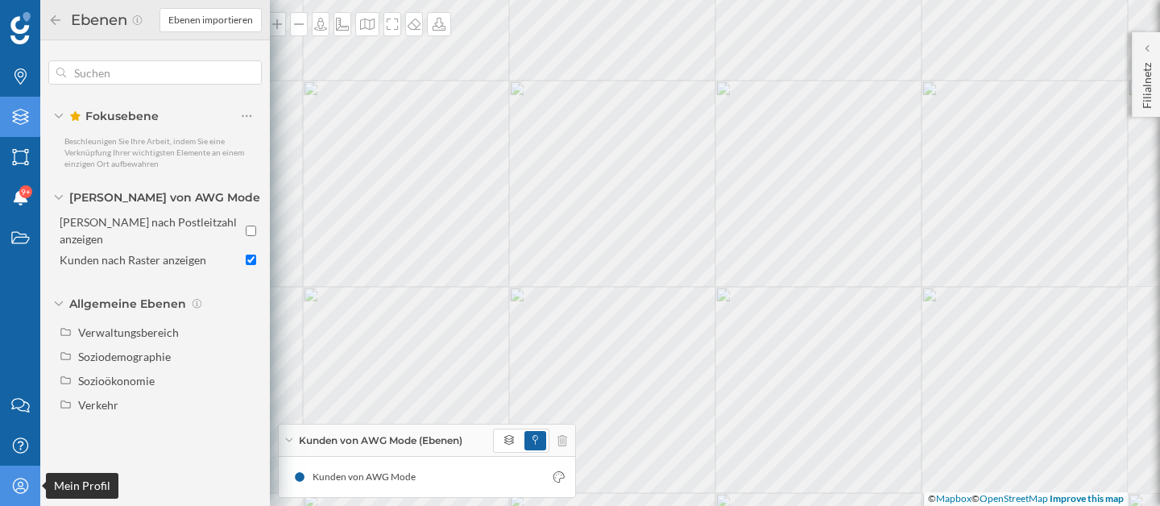
click at [21, 499] on div "Mein Profil" at bounding box center [20, 486] width 40 height 40
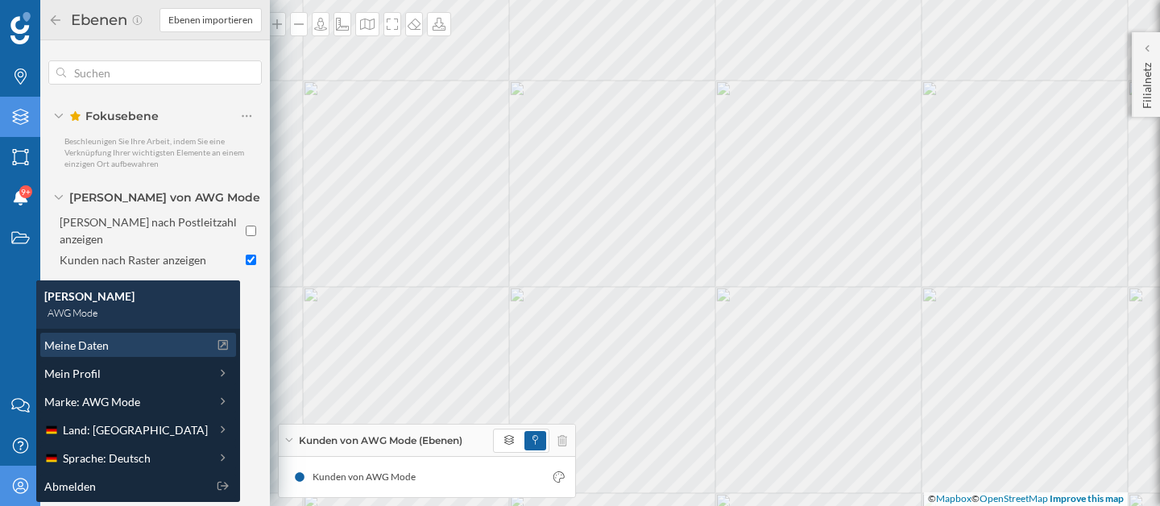
click at [108, 342] on span "Meine Daten" at bounding box center [76, 345] width 64 height 17
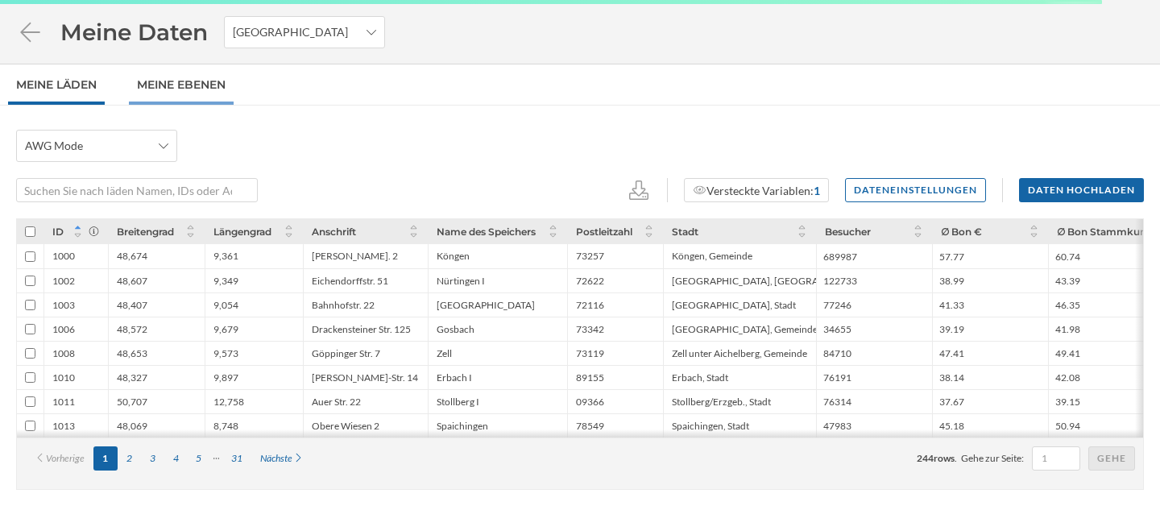
click at [195, 75] on link "Meine Ebenen" at bounding box center [181, 84] width 105 height 40
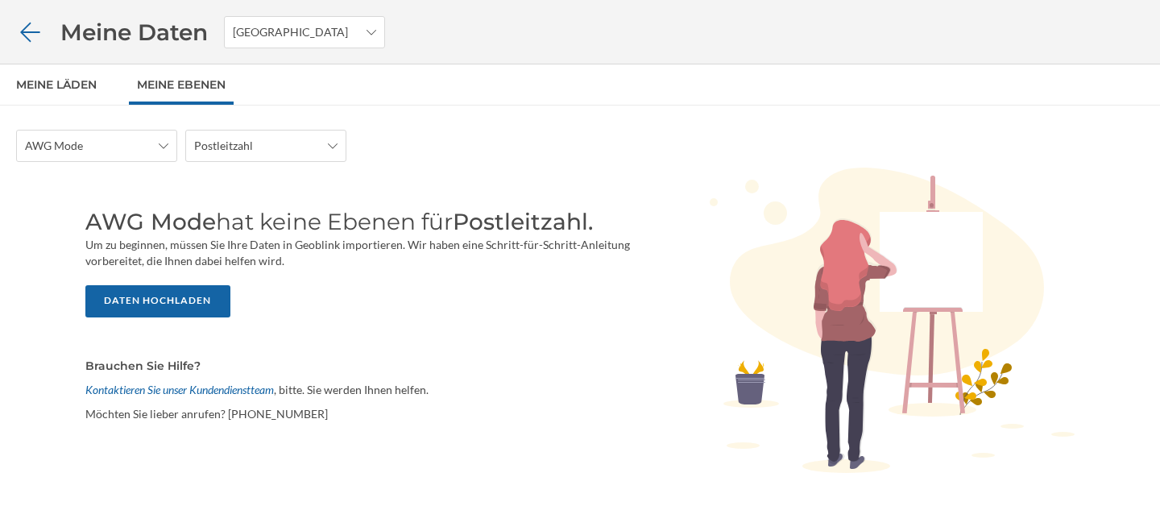
click at [32, 29] on icon at bounding box center [30, 32] width 28 height 23
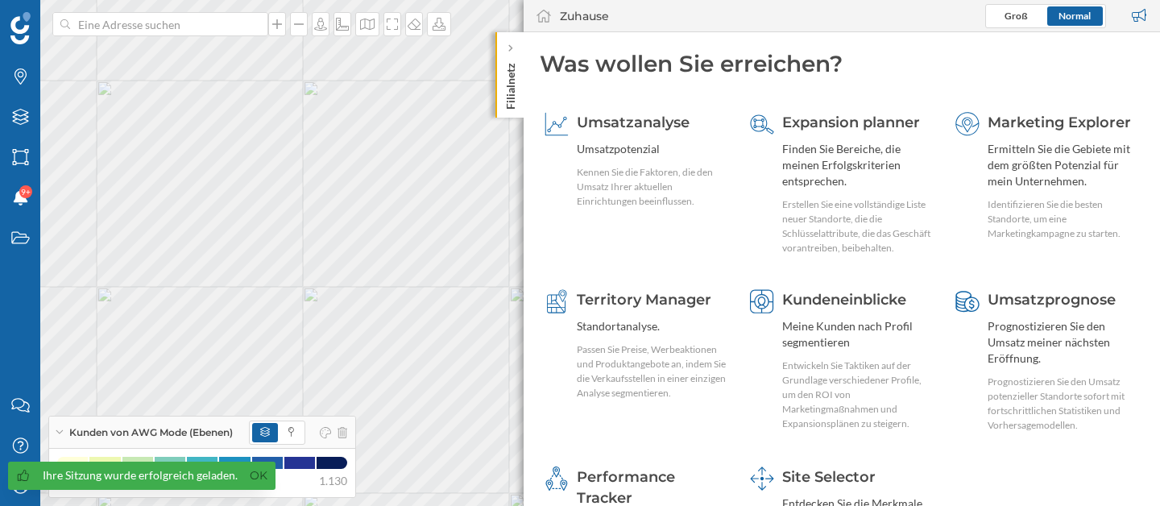
click at [511, 57] on p "Filialnetz" at bounding box center [511, 82] width 16 height 53
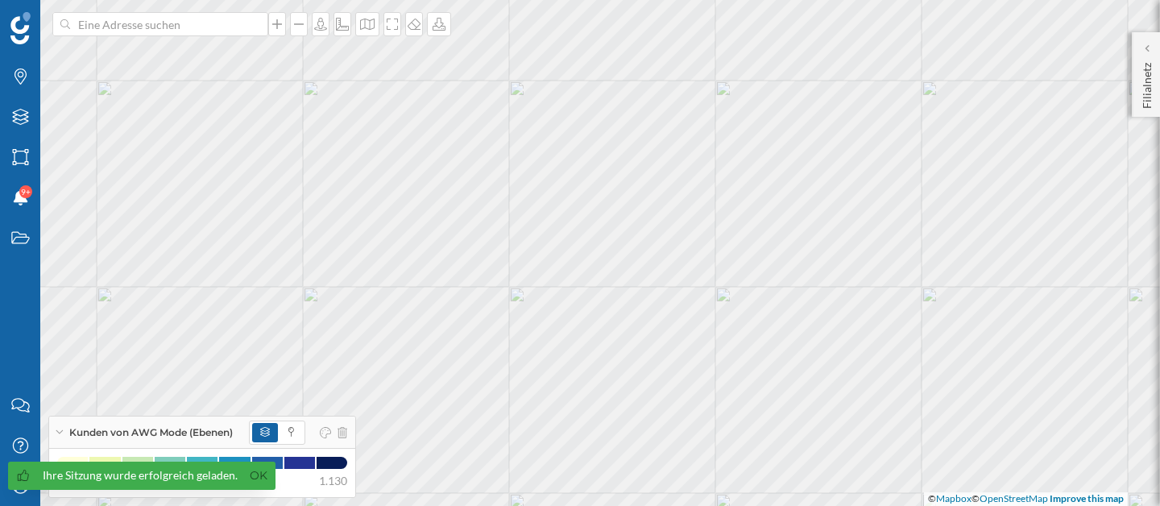
click at [25, 487] on div "Ihre Sitzung wurde erfolgreich geladen. Ok" at bounding box center [141, 476] width 267 height 28
click at [257, 471] on link "Ok" at bounding box center [259, 475] width 26 height 19
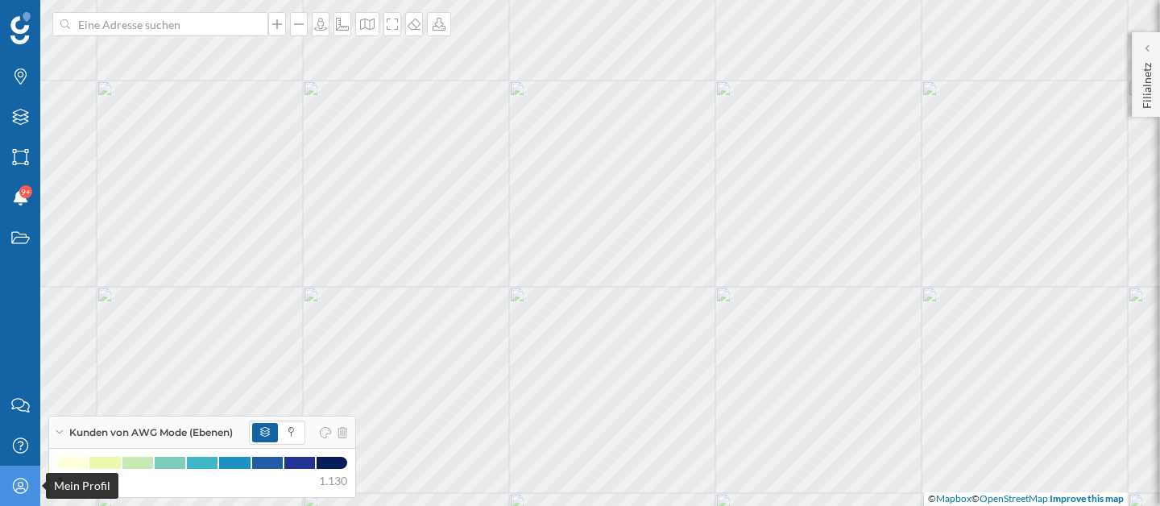
click at [19, 483] on icon "Mein Profil" at bounding box center [20, 486] width 20 height 16
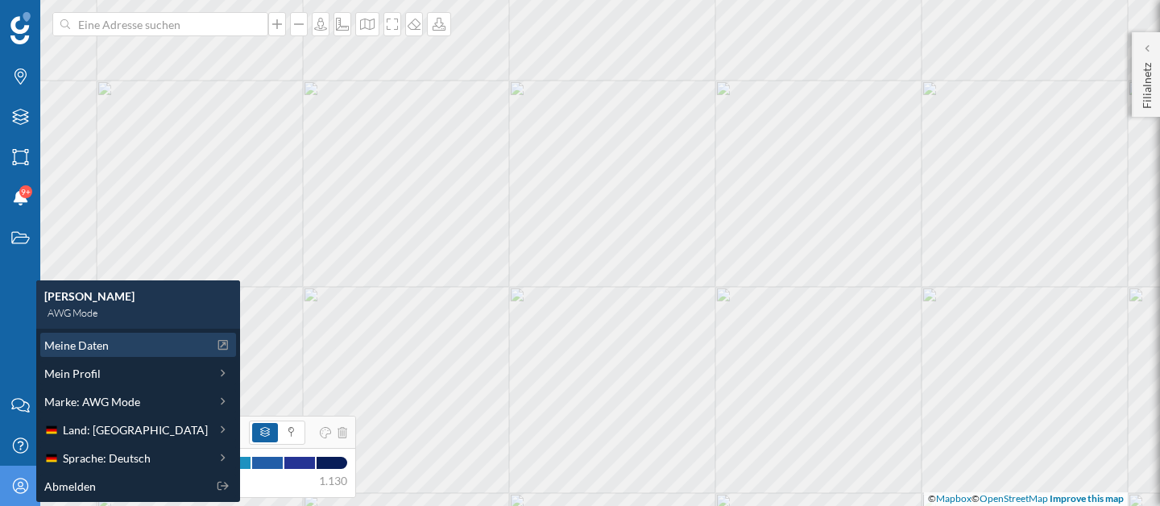
click at [119, 354] on div "Meine Daten" at bounding box center [138, 345] width 196 height 24
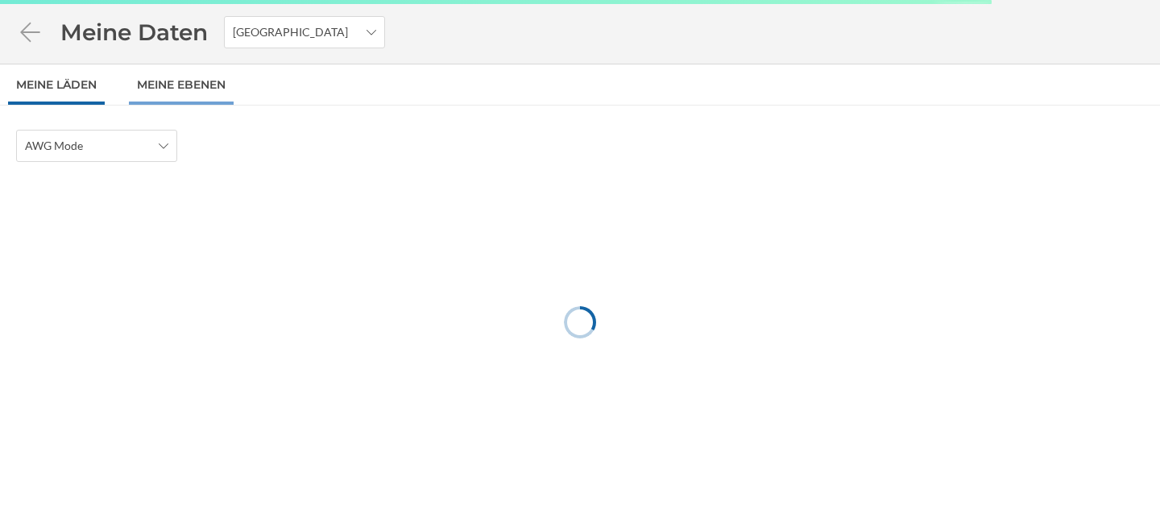
click at [168, 77] on link "Meine Ebenen" at bounding box center [181, 84] width 105 height 40
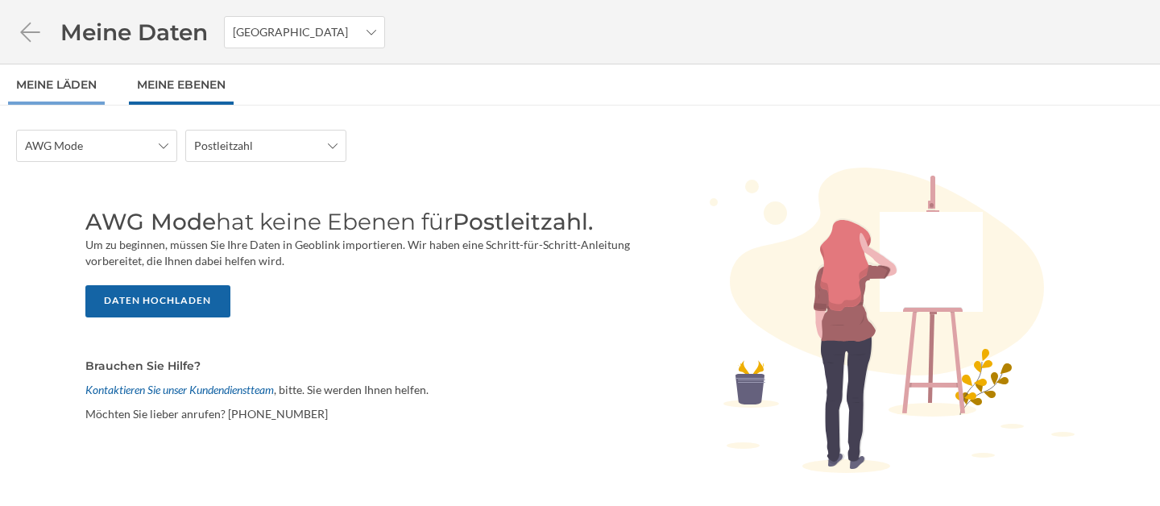
click at [31, 80] on link "Meine Läden" at bounding box center [56, 84] width 97 height 40
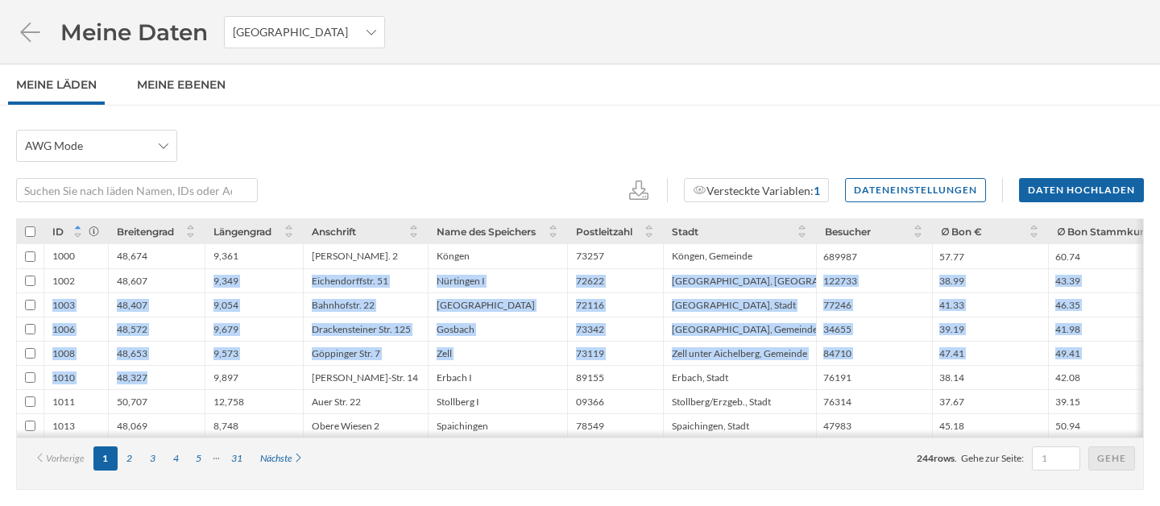
drag, startPoint x: 211, startPoint y: 268, endPoint x: 189, endPoint y: 387, distance: 120.4
click at [217, 93] on link "Meine Ebenen" at bounding box center [181, 84] width 105 height 40
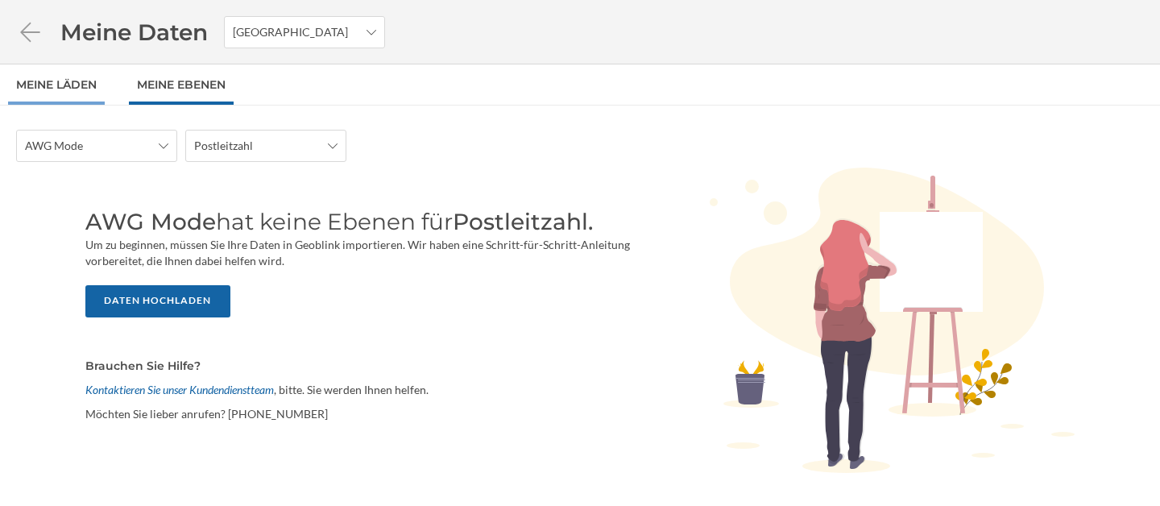
click at [76, 81] on link "Meine Läden" at bounding box center [56, 84] width 97 height 40
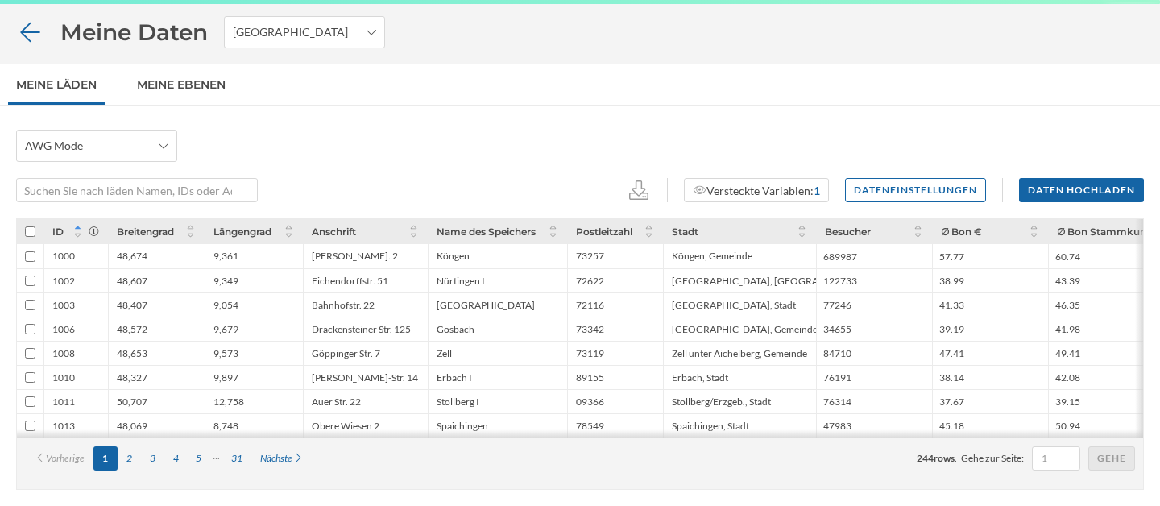
click at [39, 29] on icon at bounding box center [30, 32] width 28 height 23
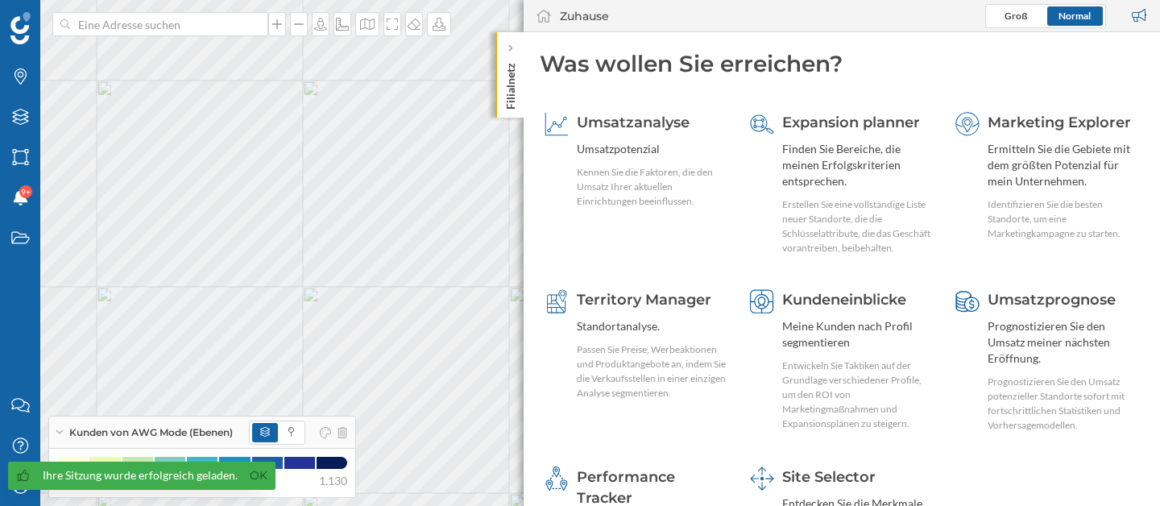
click at [519, 48] on div "Filialnetz" at bounding box center [509, 74] width 28 height 85
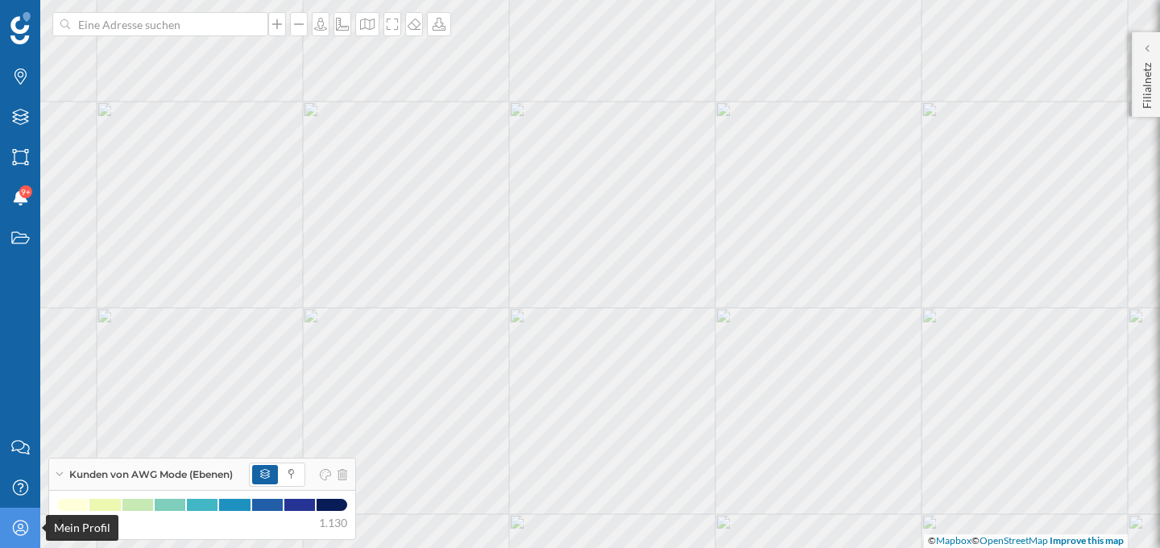
click at [19, 505] on icon "Mein Profil" at bounding box center [20, 528] width 20 height 16
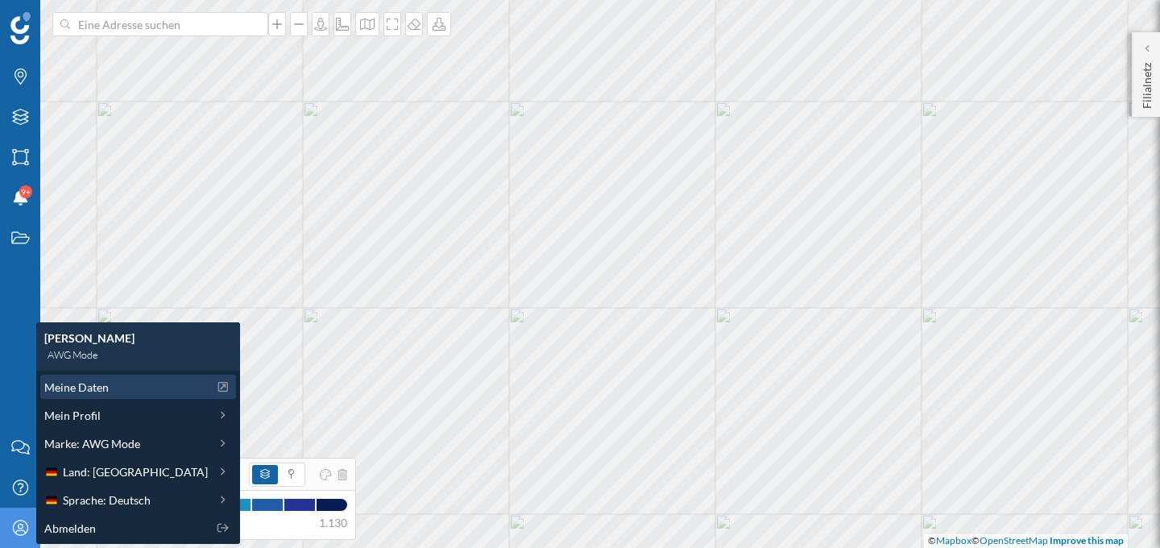
click at [123, 392] on div "Meine Daten" at bounding box center [126, 387] width 164 height 17
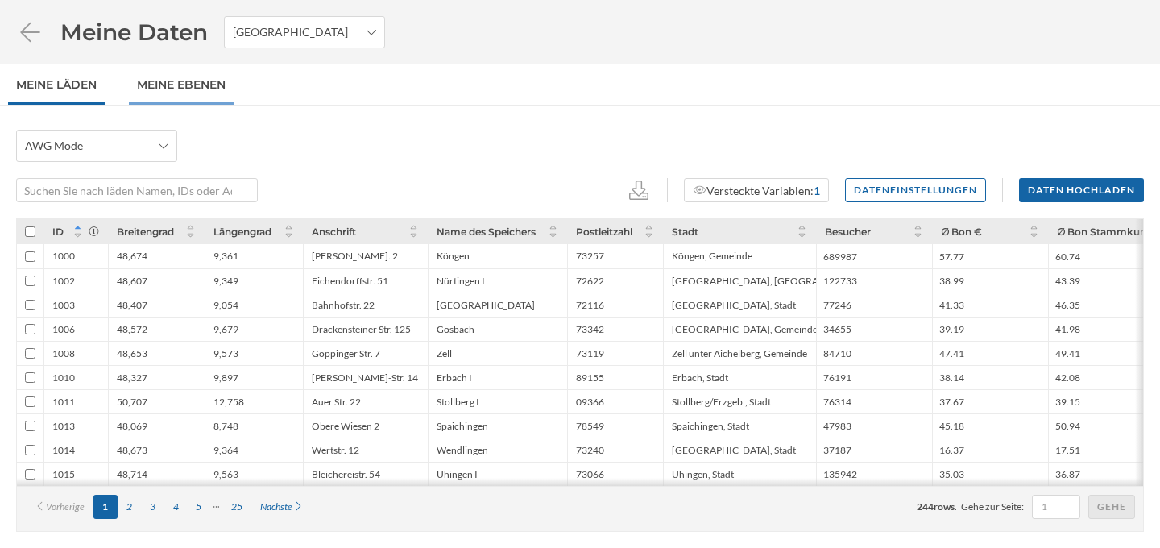
click at [166, 80] on link "Meine Ebenen" at bounding box center [181, 84] width 105 height 40
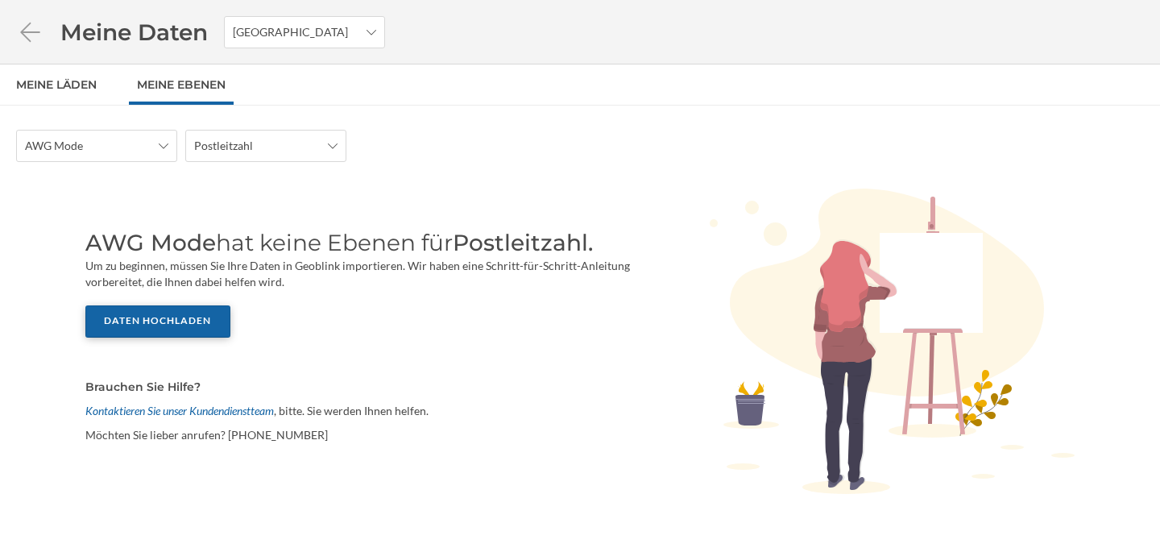
click at [188, 320] on div "Daten hochladen" at bounding box center [157, 321] width 145 height 32
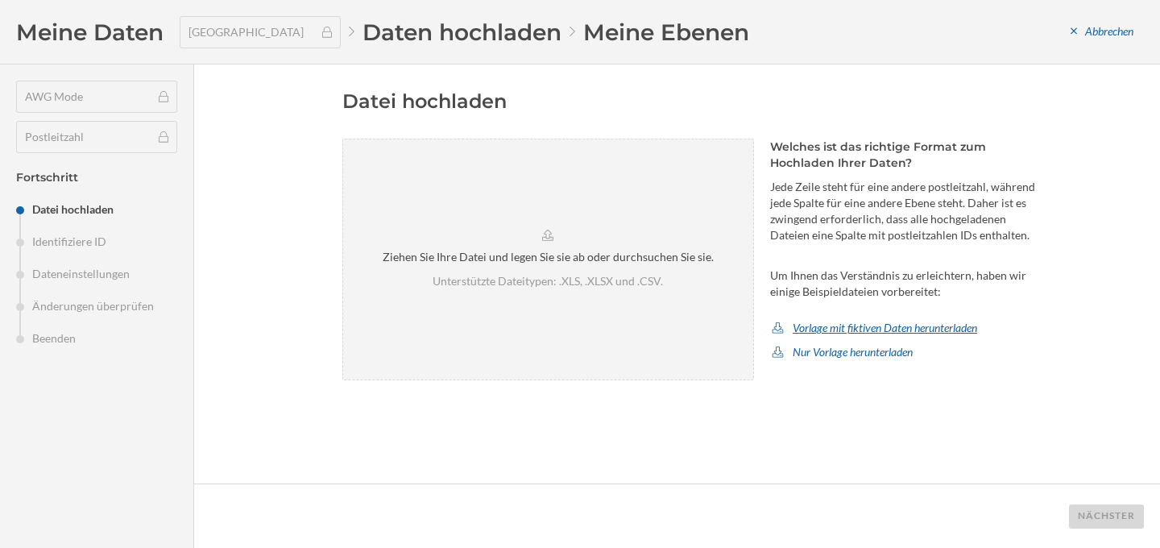
click at [863, 325] on div "Vorlage mit fiktiven Daten herunterladen" at bounding box center [874, 328] width 209 height 24
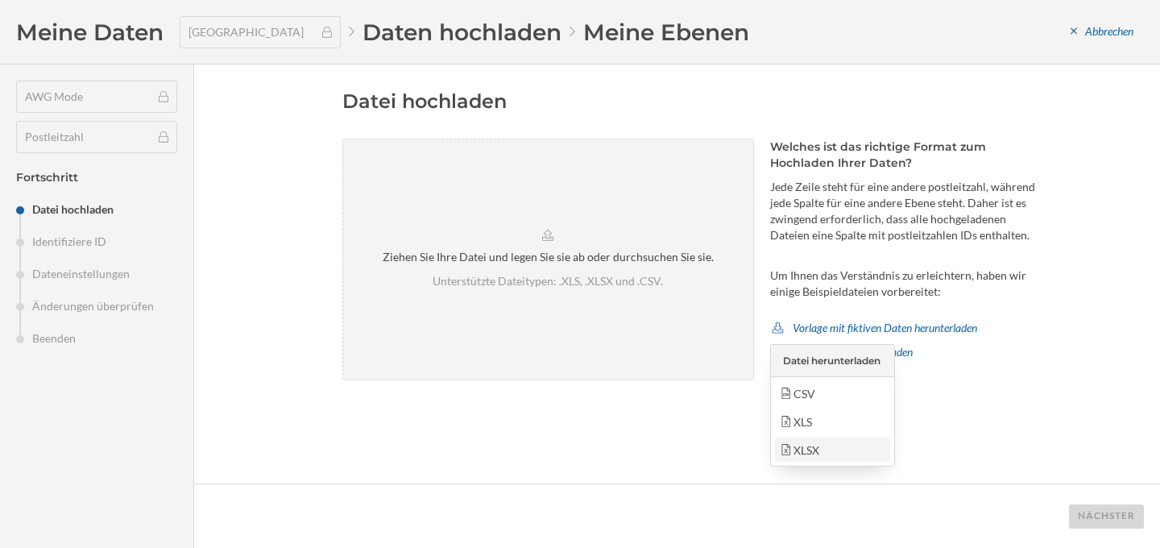
click at [819, 449] on div "XLSX" at bounding box center [832, 449] width 106 height 17
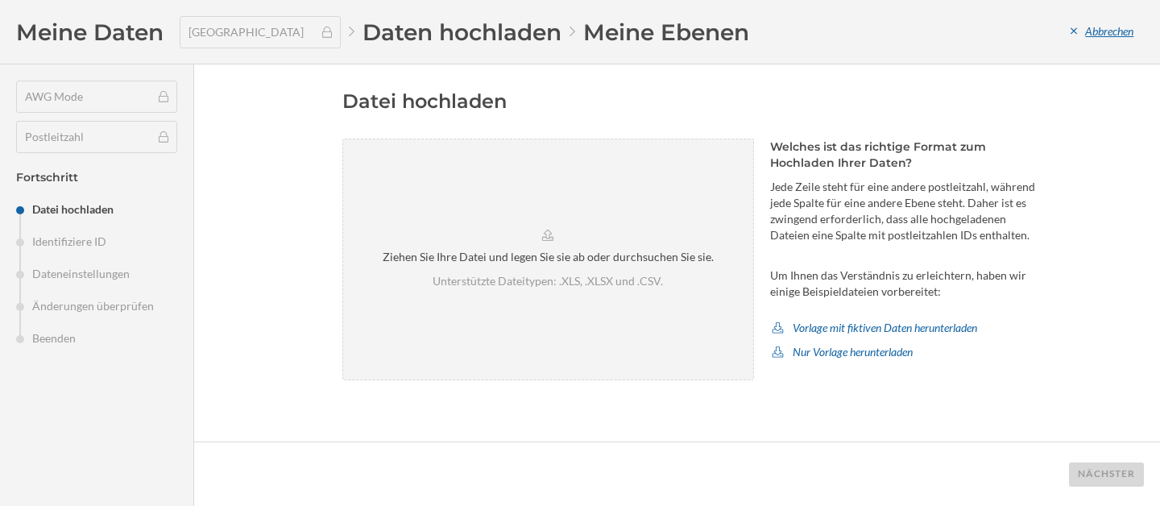
click at [1060, 36] on div "Abbrechen" at bounding box center [1102, 32] width 84 height 24
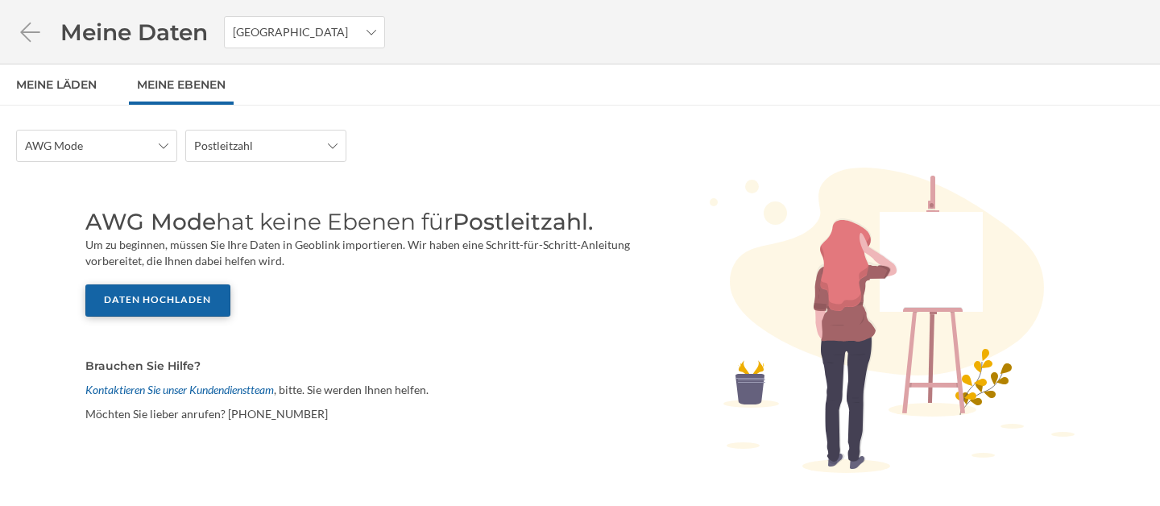
click at [201, 311] on div "Daten hochladen" at bounding box center [157, 300] width 145 height 32
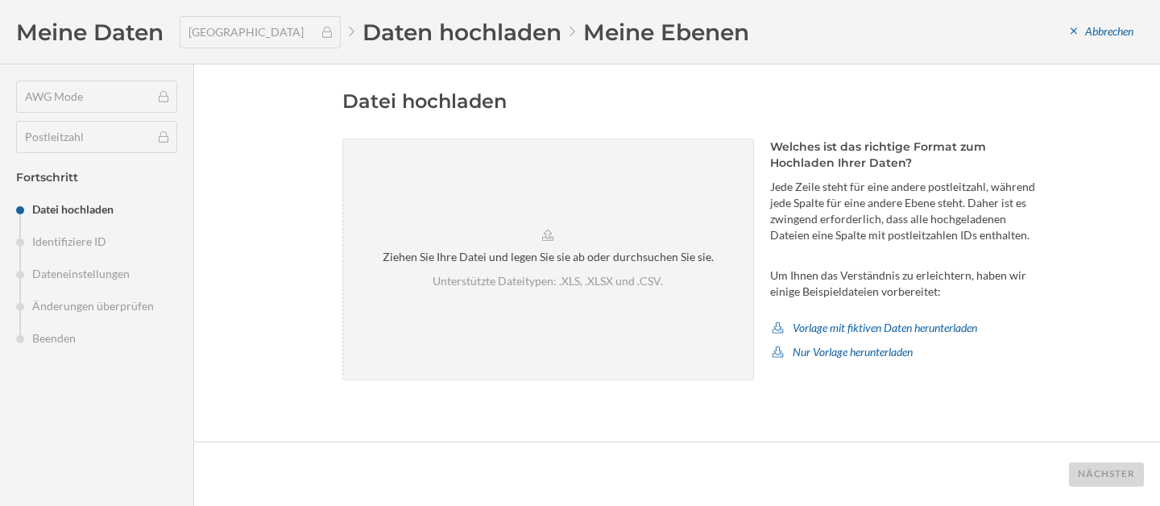
click at [909, 274] on p "Um Ihnen das Verständnis zu erleichtern, haben wir einige Beispieldateien vorbe…" at bounding box center [905, 283] width 270 height 32
click at [907, 238] on p "Jede Zeile steht für eine andere postleitzahl, während jede Spalte für eine and…" at bounding box center [905, 211] width 270 height 64
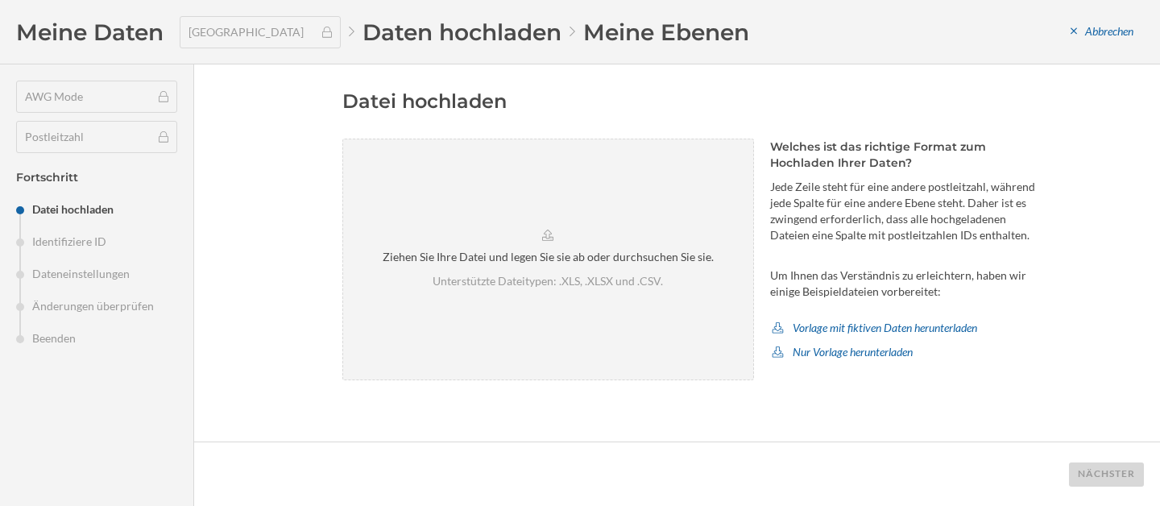
click at [907, 238] on p "Jede Zeile steht für eine andere postleitzahl, während jede Spalte für eine and…" at bounding box center [905, 211] width 270 height 64
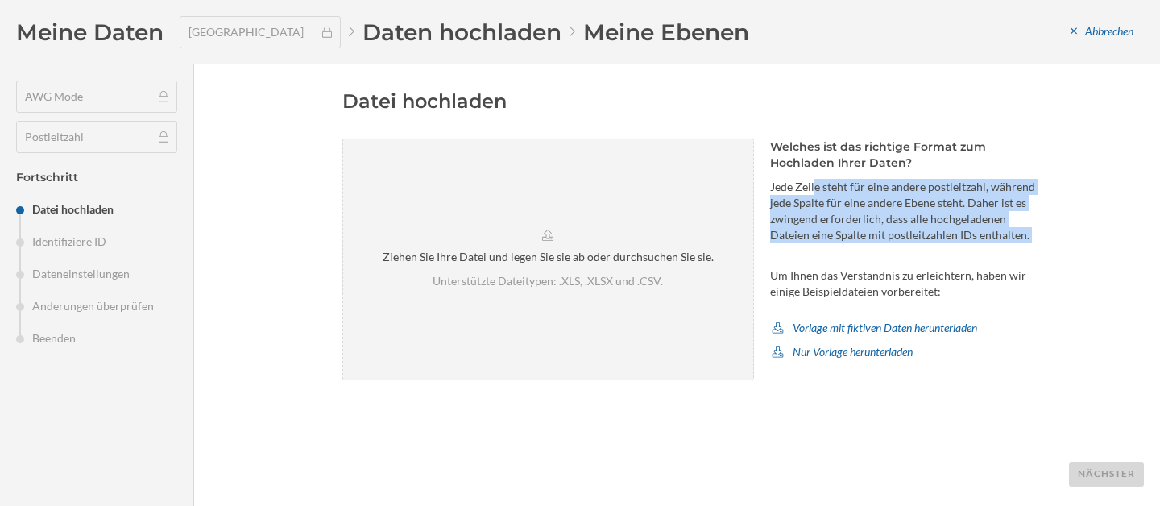
click at [907, 238] on p "Jede Zeile steht für eine andere postleitzahl, während jede Spalte für eine and…" at bounding box center [905, 211] width 270 height 64
